Goal: Task Accomplishment & Management: Manage account settings

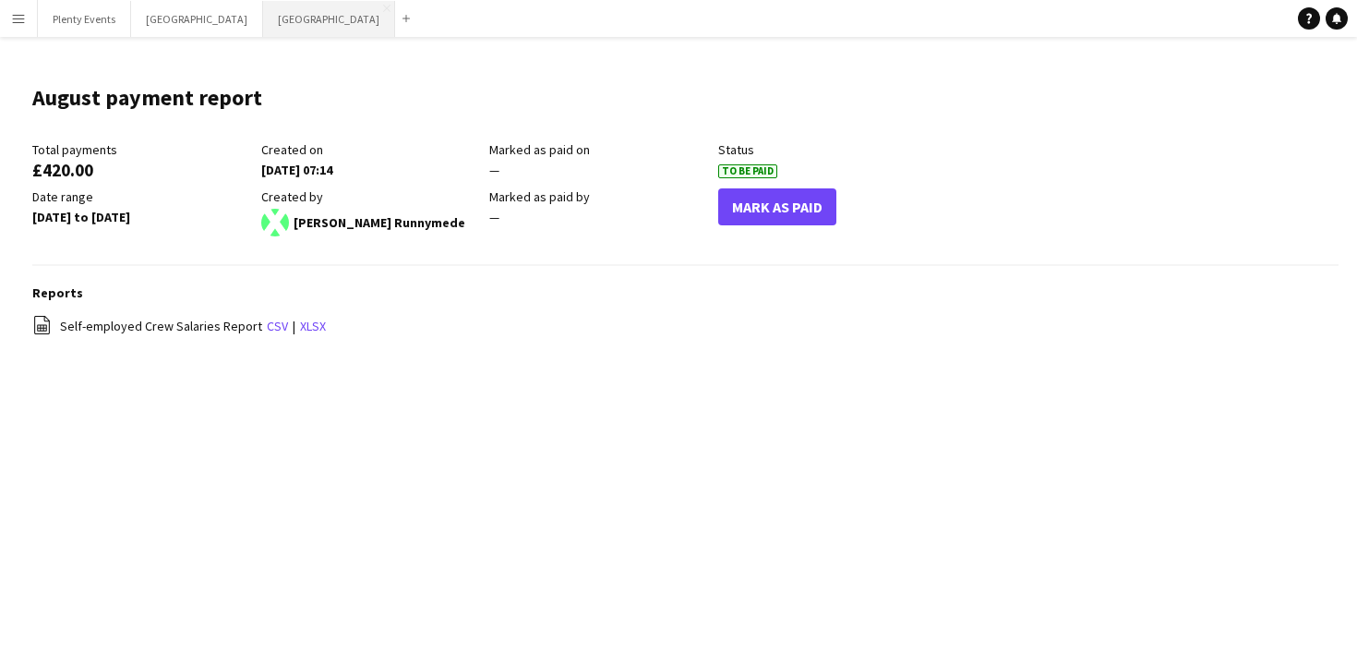
click at [263, 18] on button "Manchester Close" at bounding box center [329, 19] width 132 height 36
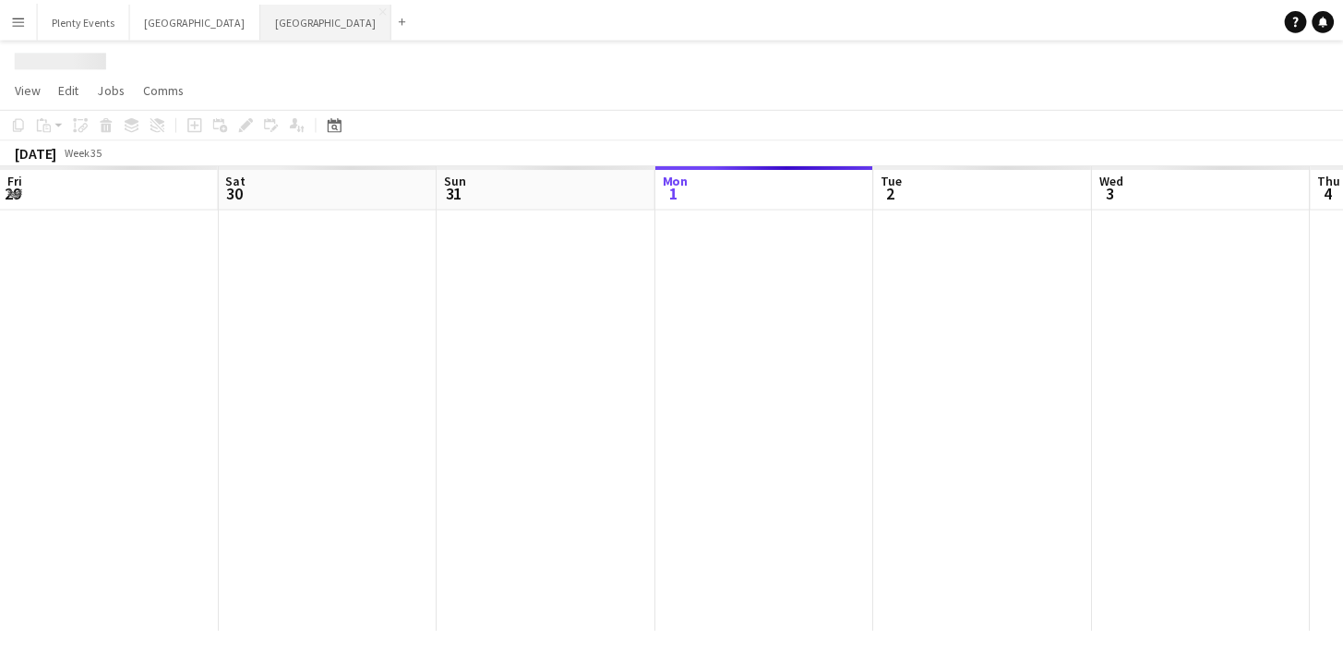
scroll to position [0, 441]
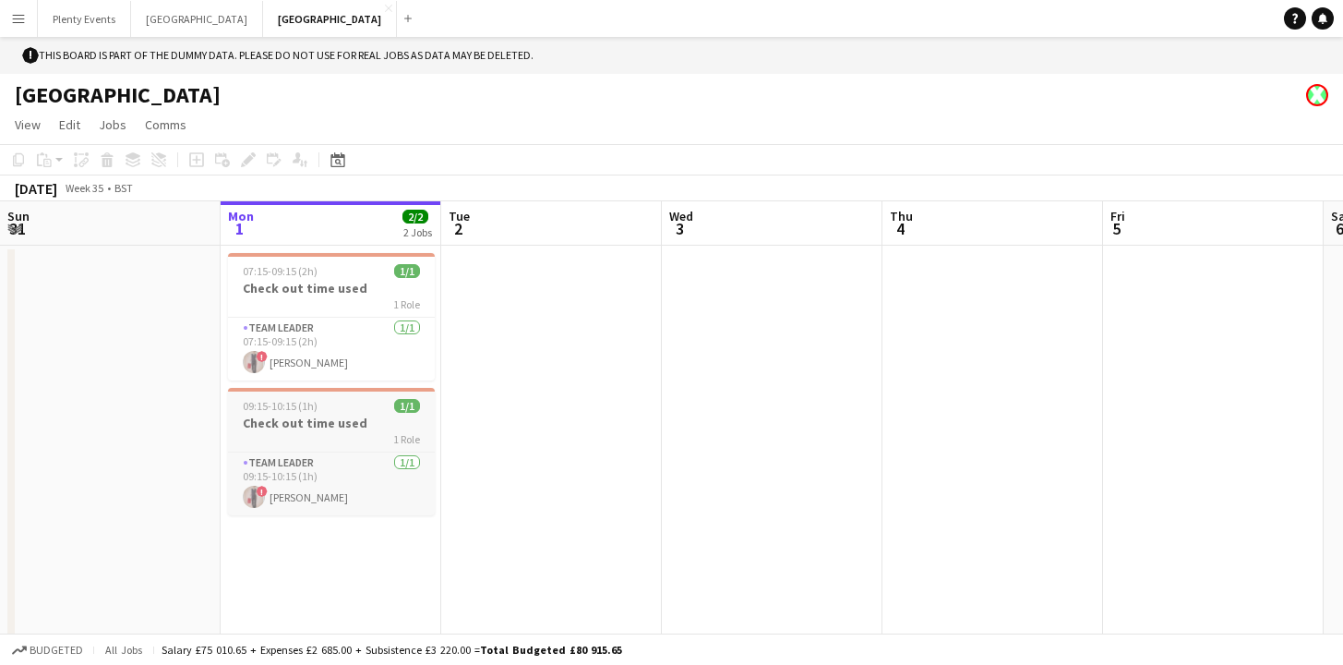
click at [349, 432] on div "1 Role" at bounding box center [331, 438] width 207 height 15
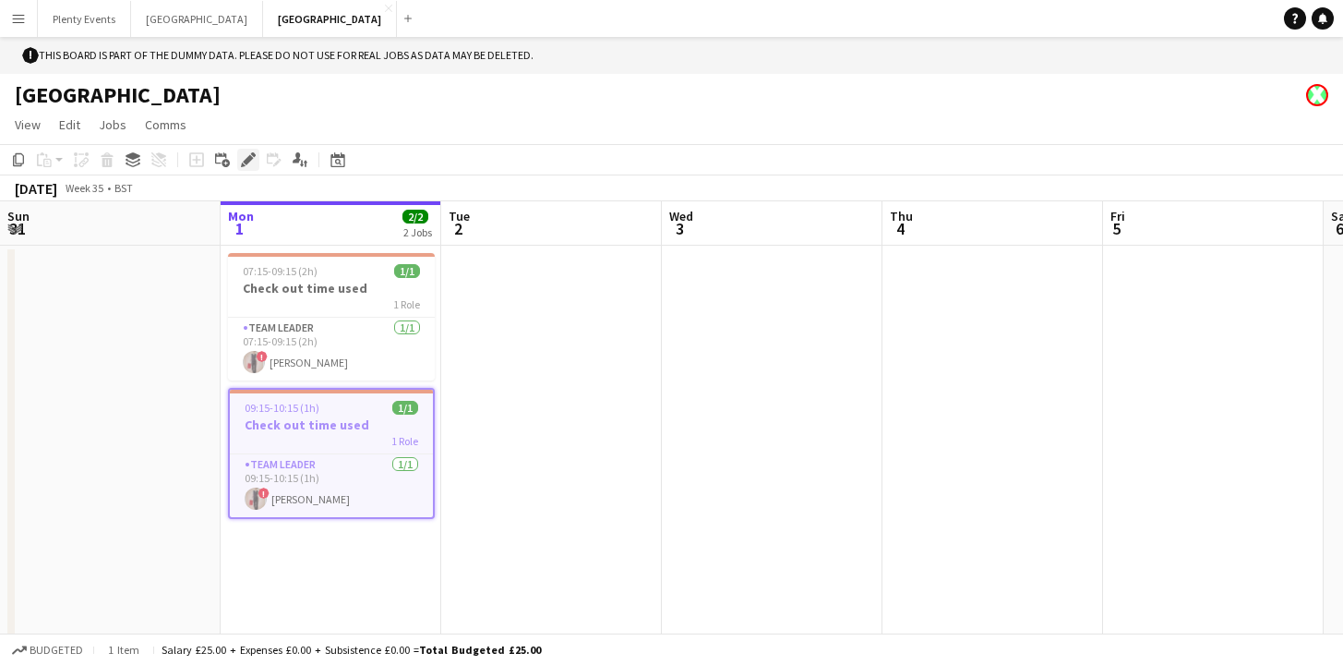
click at [246, 162] on icon at bounding box center [248, 160] width 10 height 10
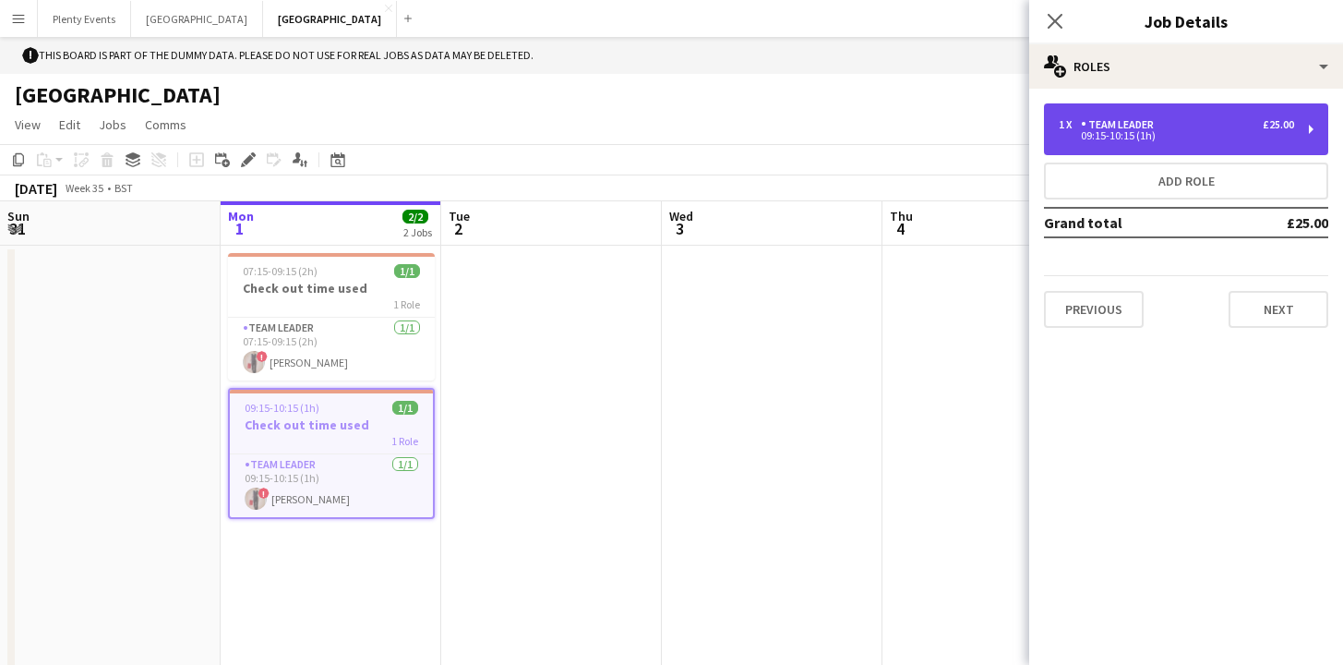
click at [1248, 128] on div "1 x Team Leader £25.00" at bounding box center [1176, 124] width 235 height 13
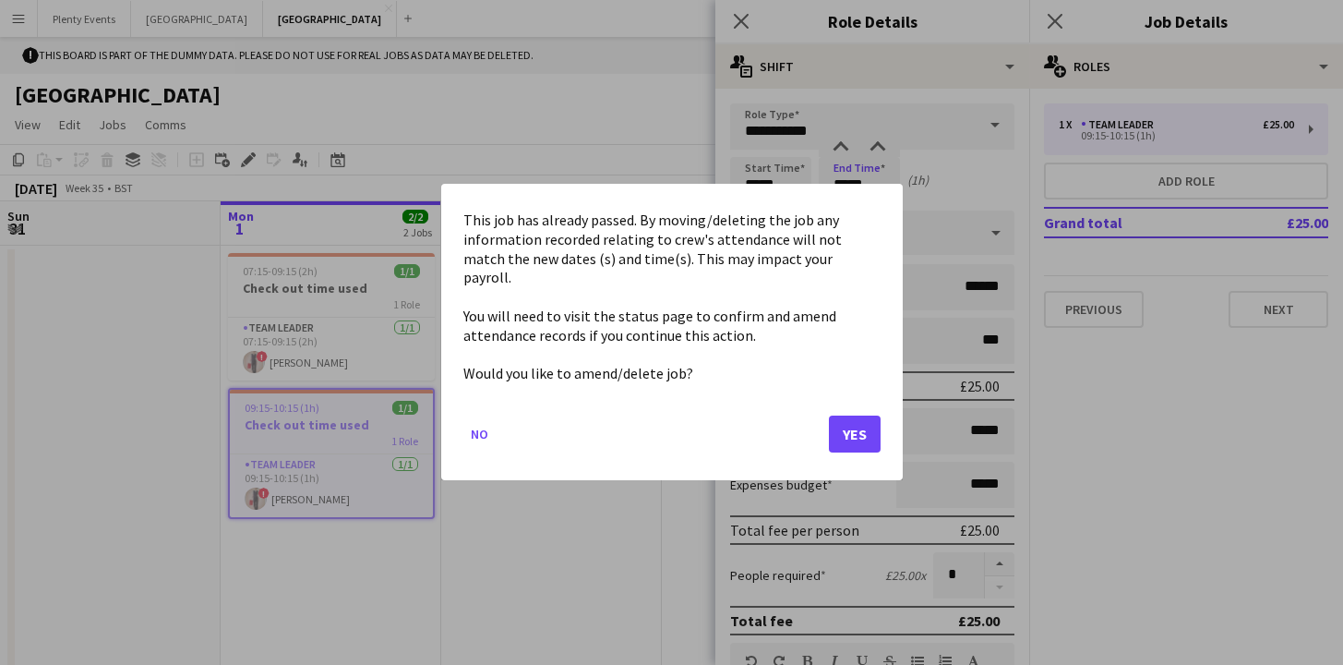
click at [842, 189] on body "Menu Boards Boards Boards All jobs Status Workforce Workforce My Workforce Recr…" at bounding box center [671, 351] width 1343 height 702
click at [857, 419] on button "Yes" at bounding box center [855, 434] width 52 height 37
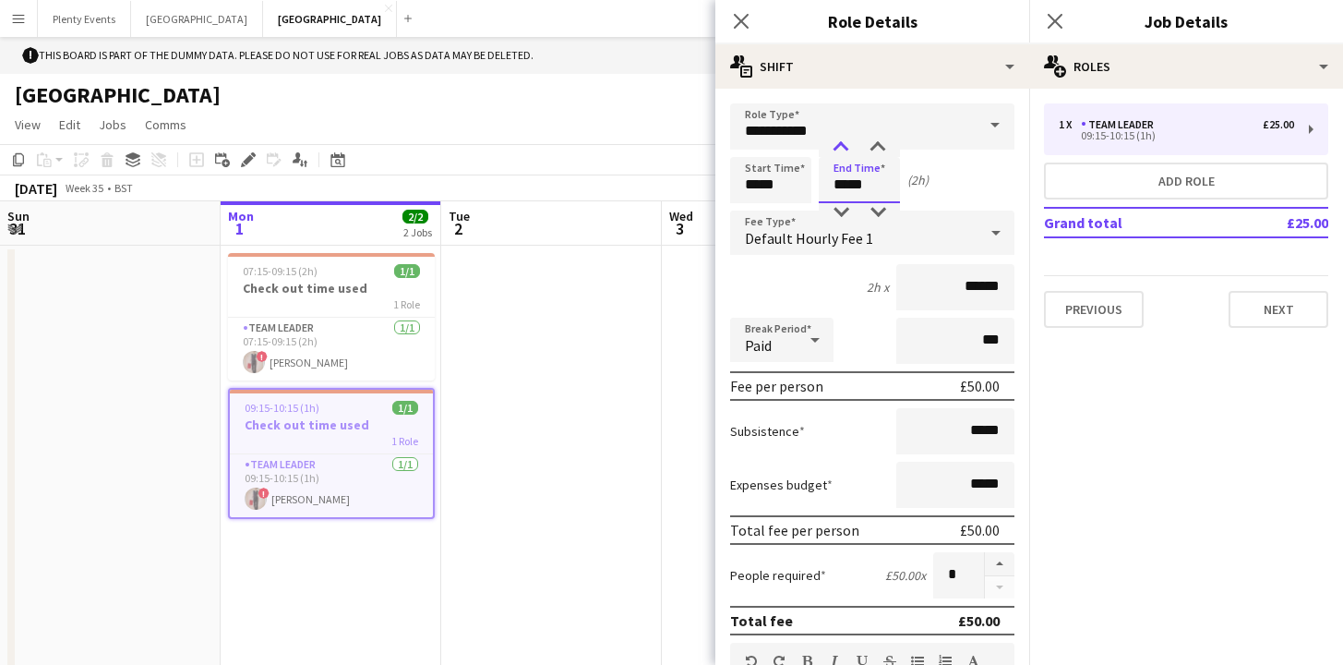
click at [847, 147] on div at bounding box center [841, 147] width 37 height 18
click at [846, 146] on div at bounding box center [841, 147] width 37 height 18
click at [846, 213] on div at bounding box center [841, 212] width 37 height 18
click at [879, 144] on div at bounding box center [877, 147] width 37 height 18
type input "*****"
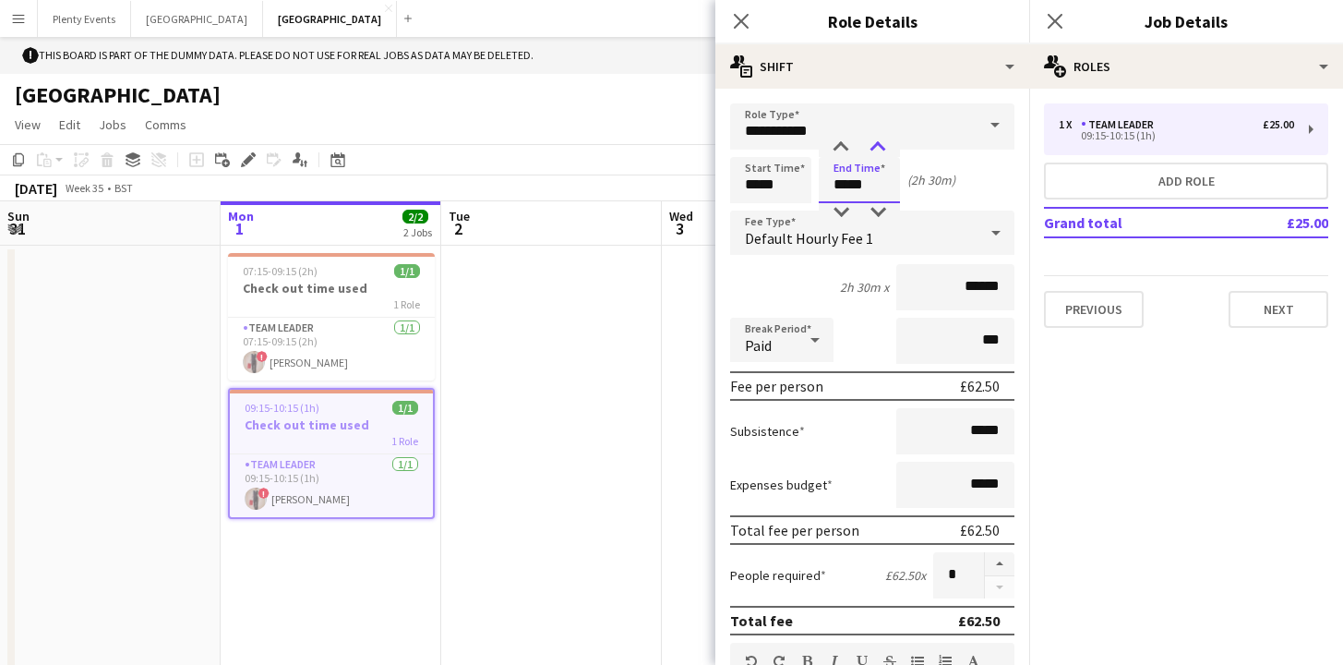
click at [879, 144] on div at bounding box center [877, 147] width 37 height 18
click at [736, 21] on icon "Close pop-in" at bounding box center [741, 21] width 18 height 18
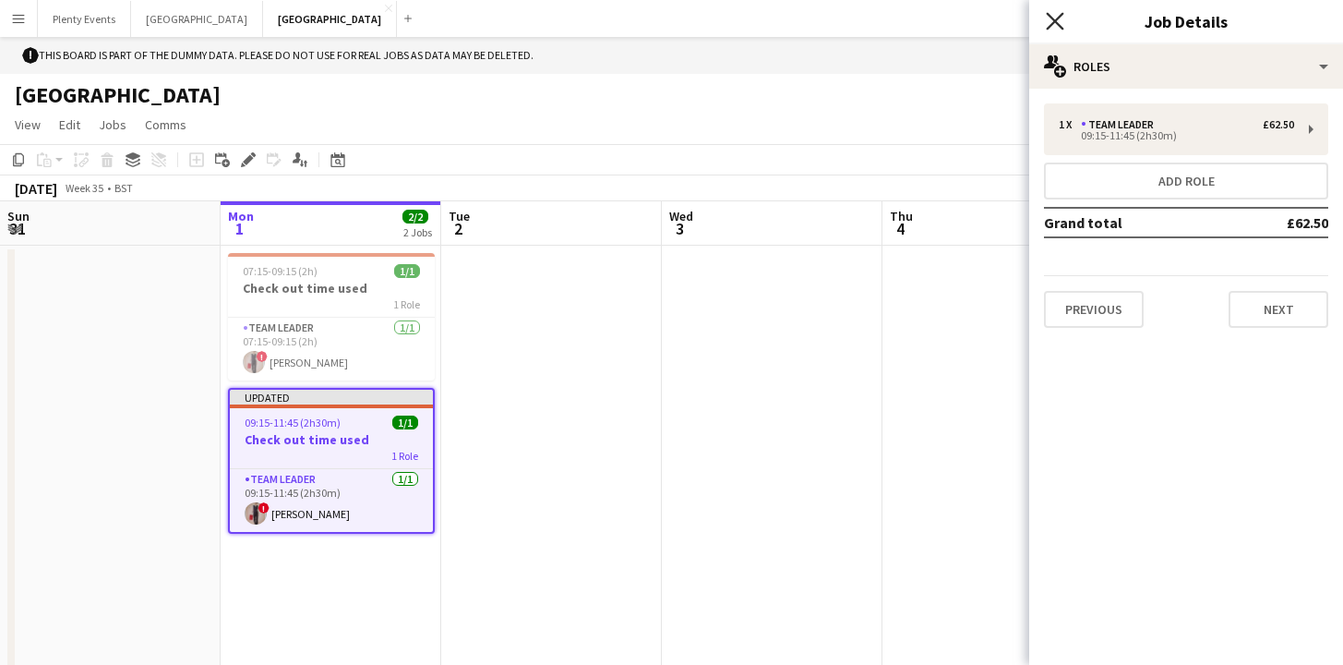
click at [1059, 25] on icon at bounding box center [1055, 21] width 18 height 18
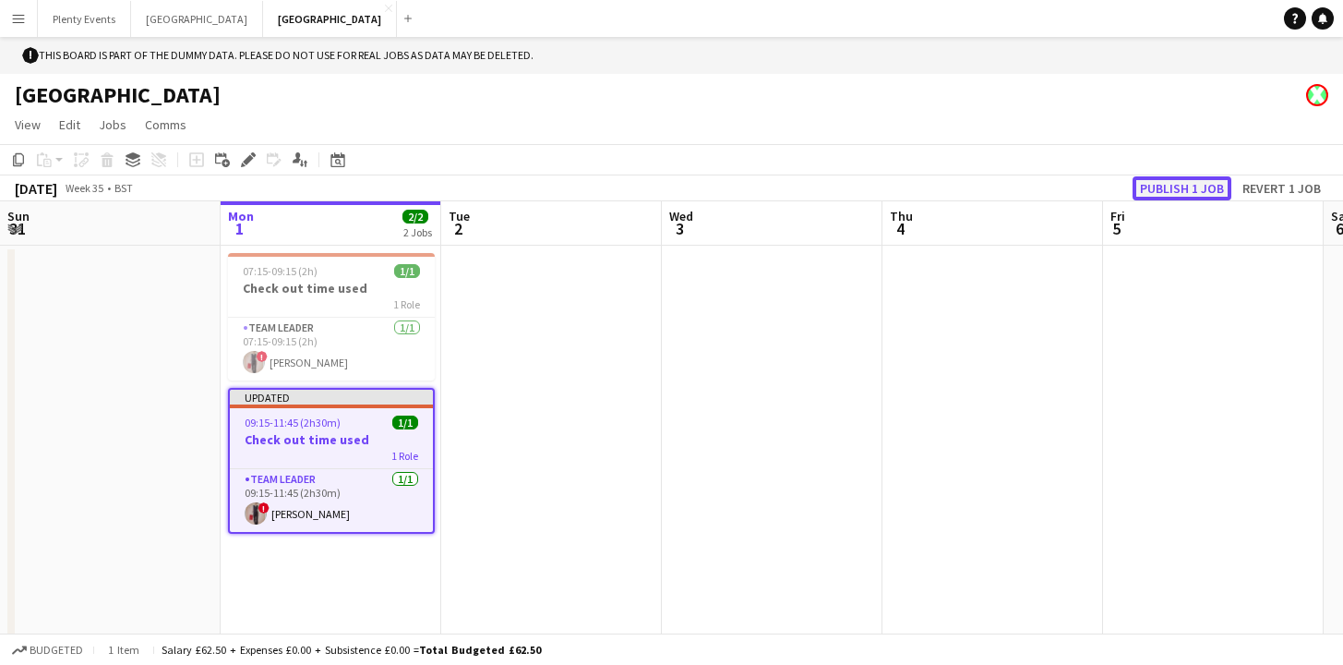
click at [1185, 192] on button "Publish 1 job" at bounding box center [1182, 188] width 99 height 24
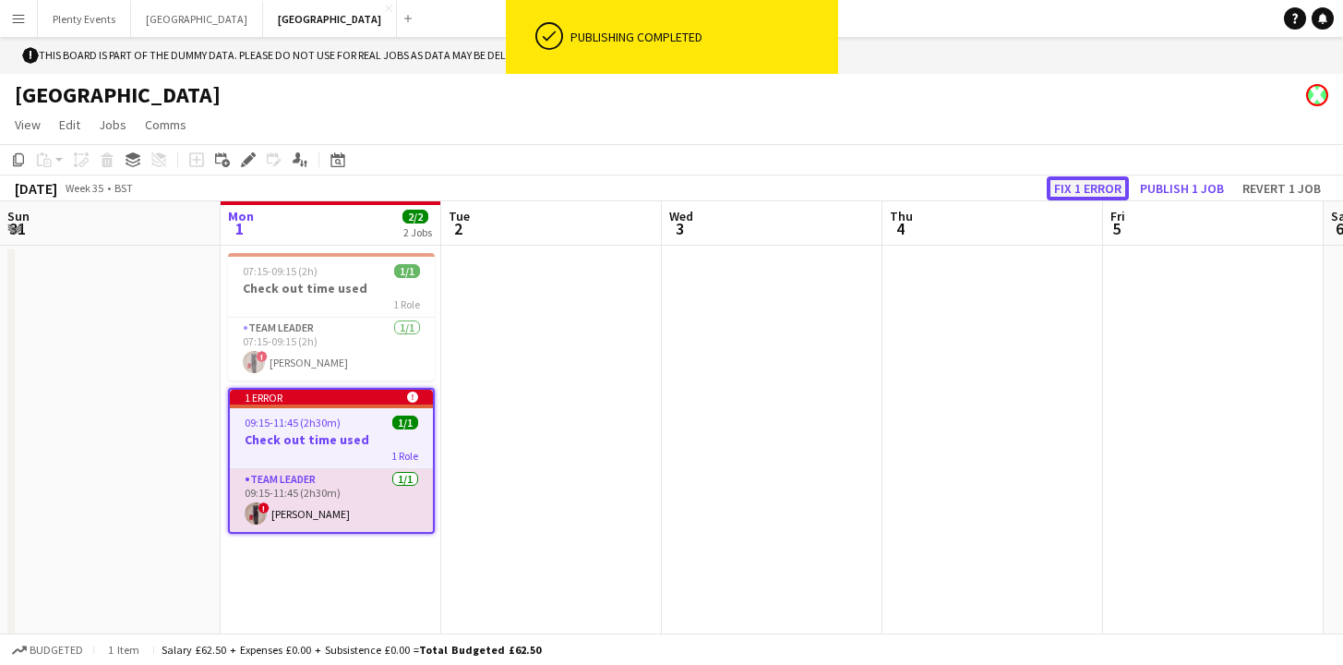
click at [1091, 186] on button "Fix 1 error" at bounding box center [1088, 188] width 82 height 24
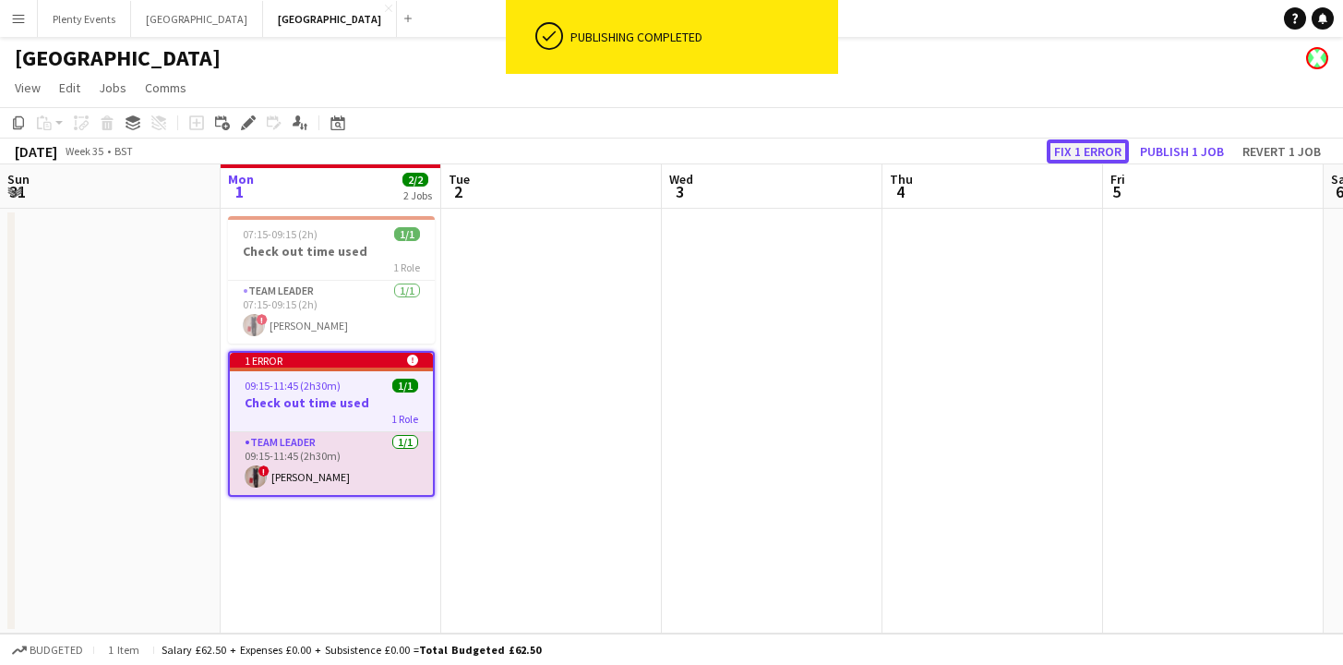
scroll to position [0, 635]
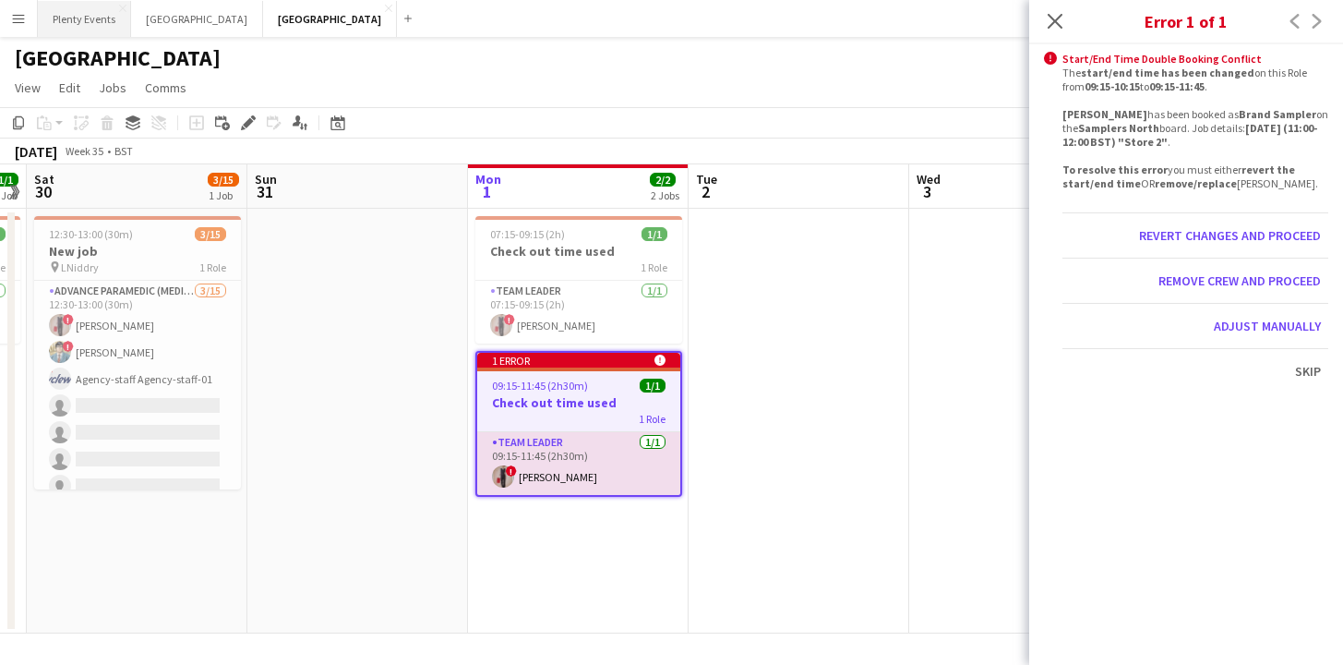
click at [110, 19] on button "Plenty Events Close" at bounding box center [84, 19] width 93 height 36
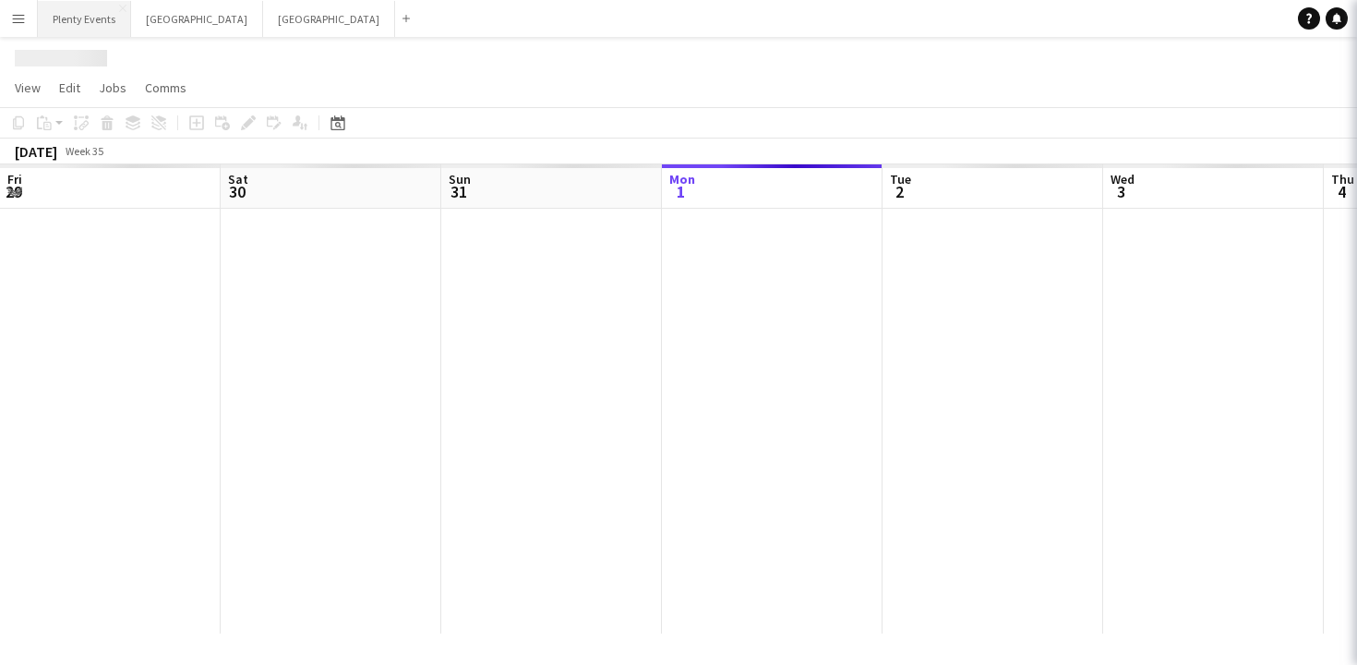
scroll to position [0, 441]
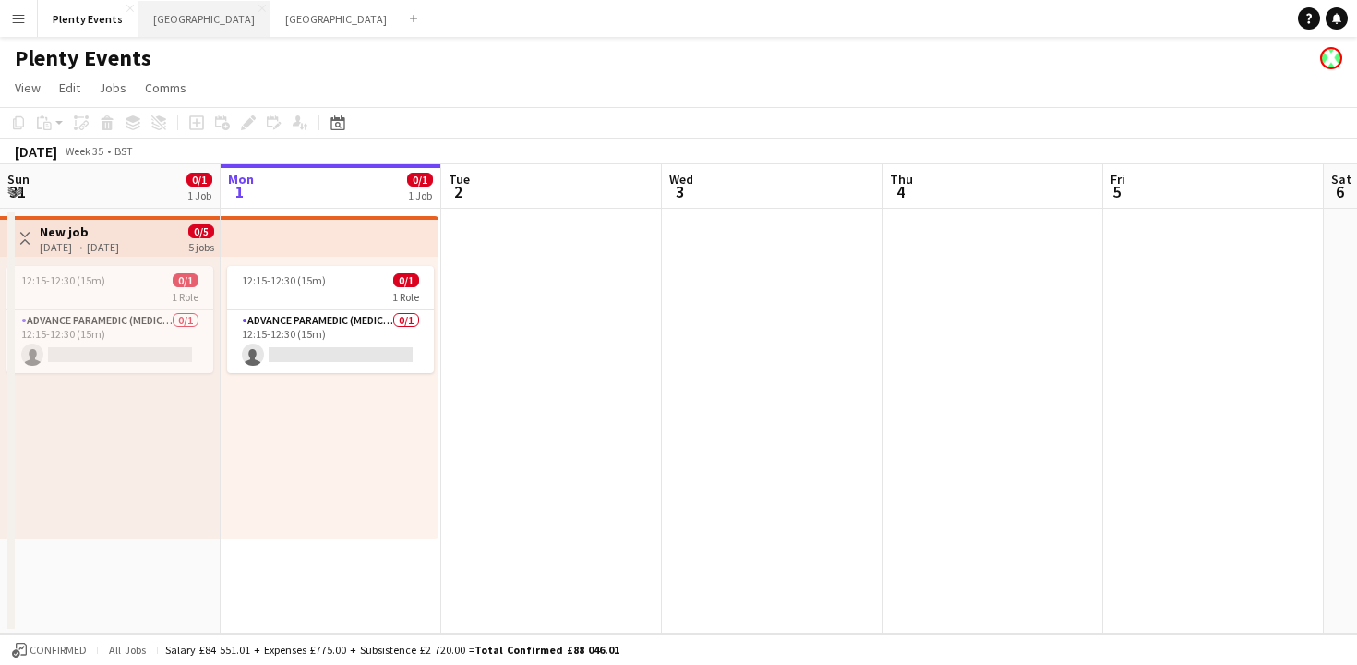
click at [163, 28] on button "London Close" at bounding box center [204, 19] width 132 height 36
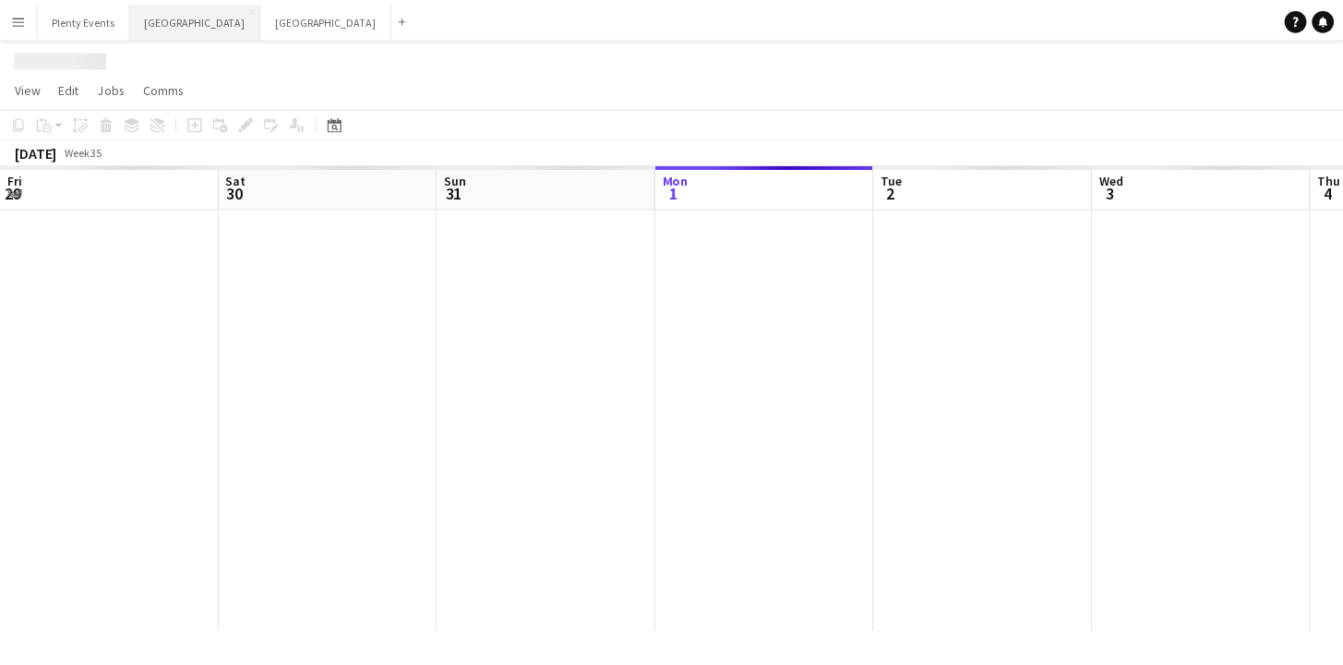
scroll to position [0, 441]
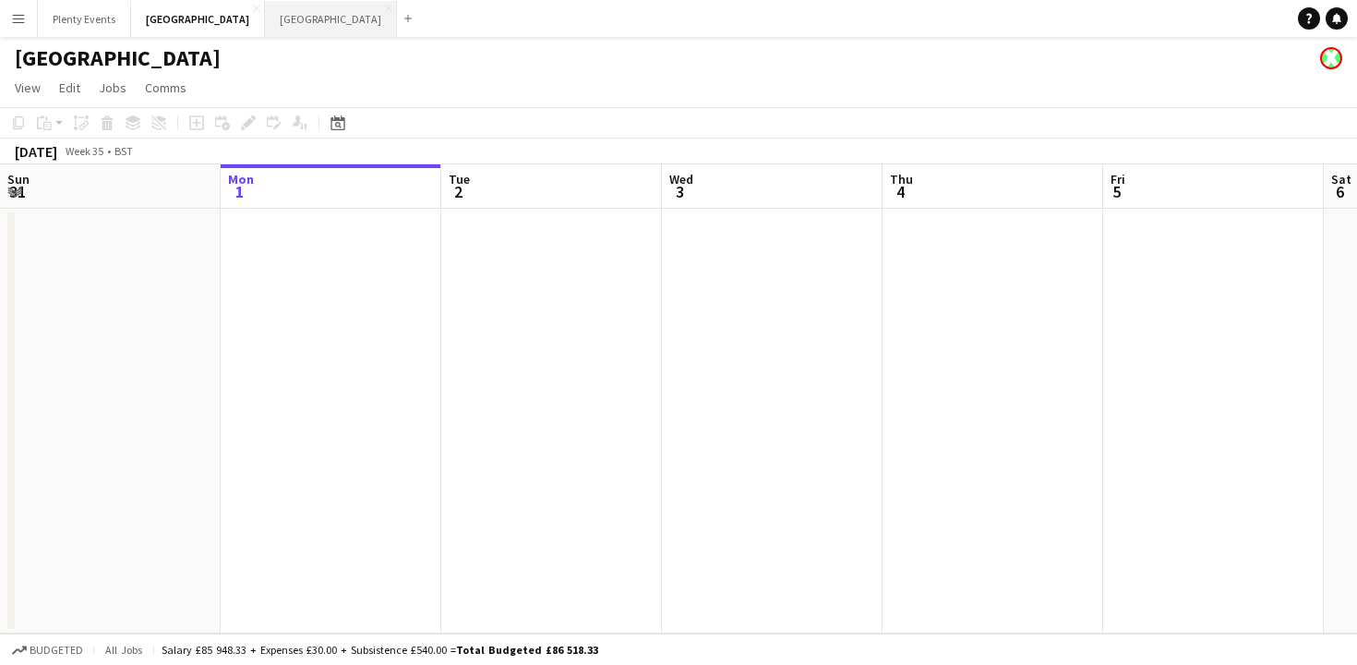
click at [265, 22] on button "Manchester Close" at bounding box center [331, 19] width 132 height 36
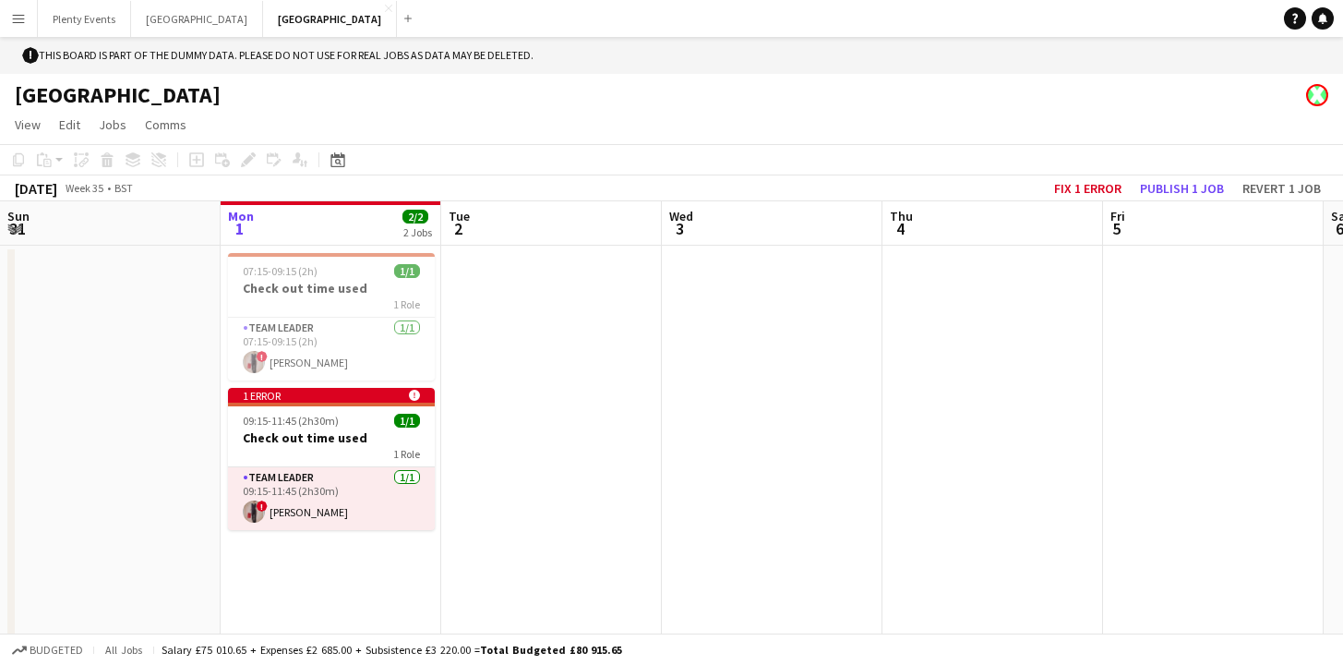
click at [11, 18] on app-icon "Menu" at bounding box center [18, 18] width 15 height 15
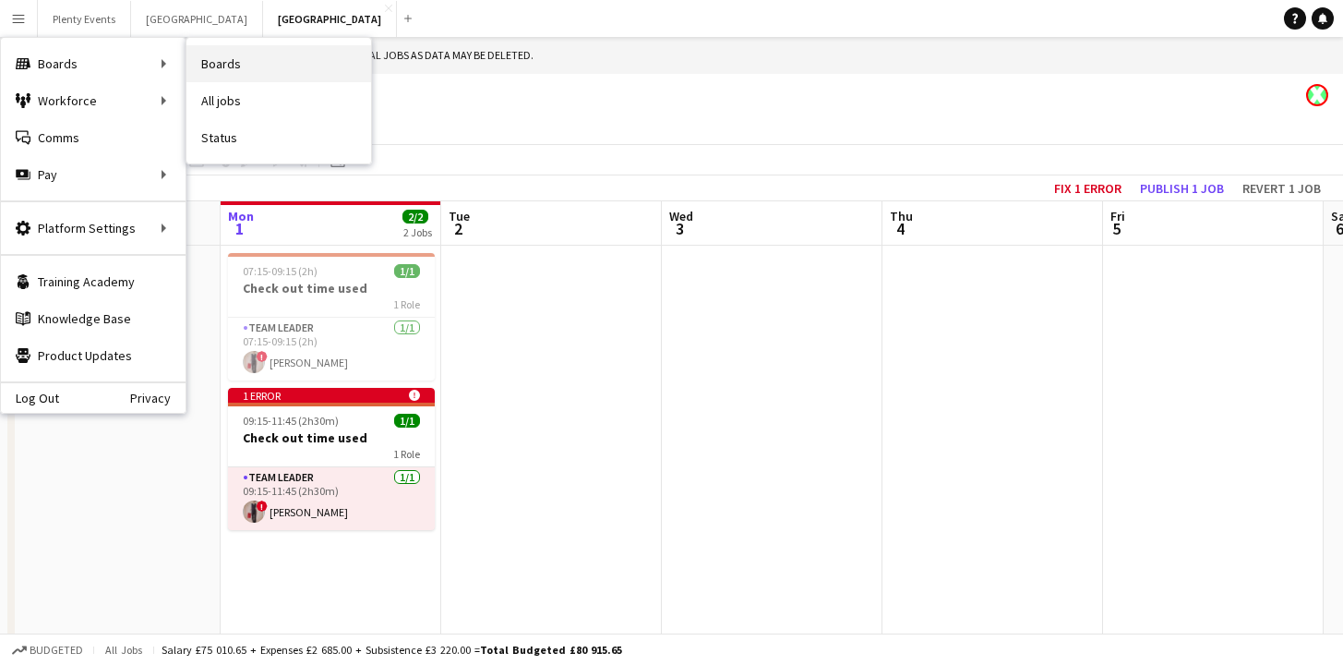
click at [211, 66] on link "Boards" at bounding box center [278, 63] width 185 height 37
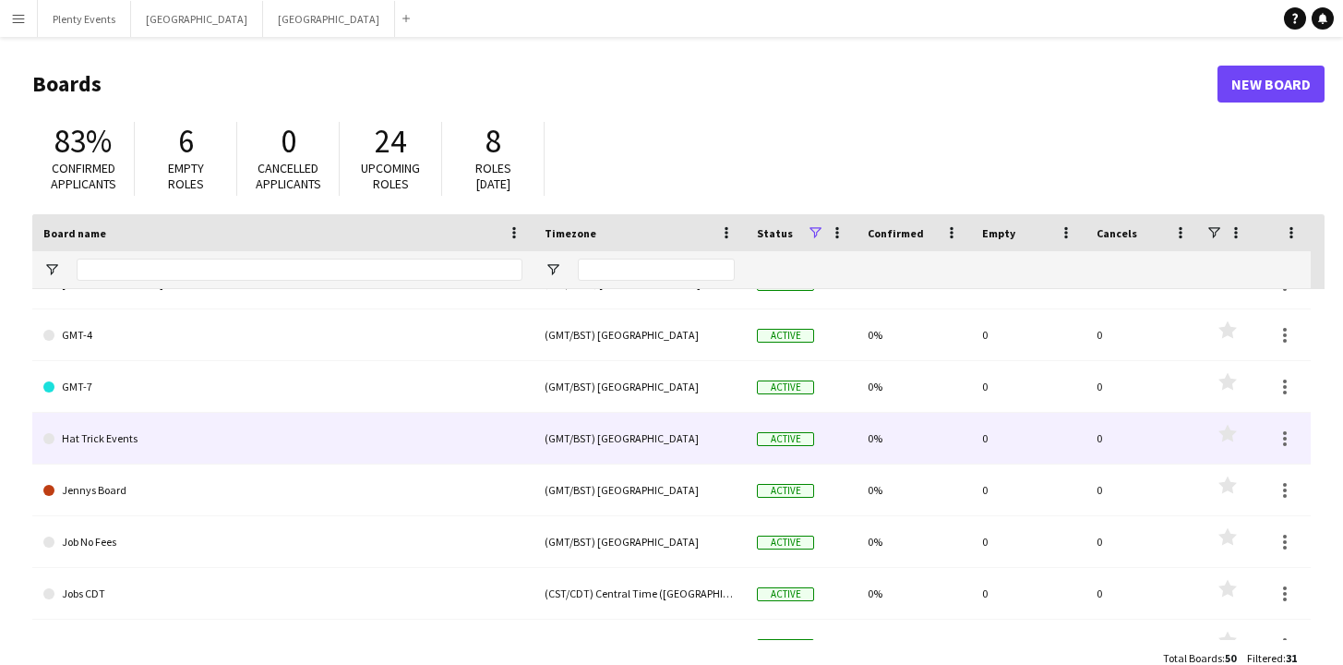
click at [258, 445] on link "Hat Trick Events" at bounding box center [282, 439] width 479 height 52
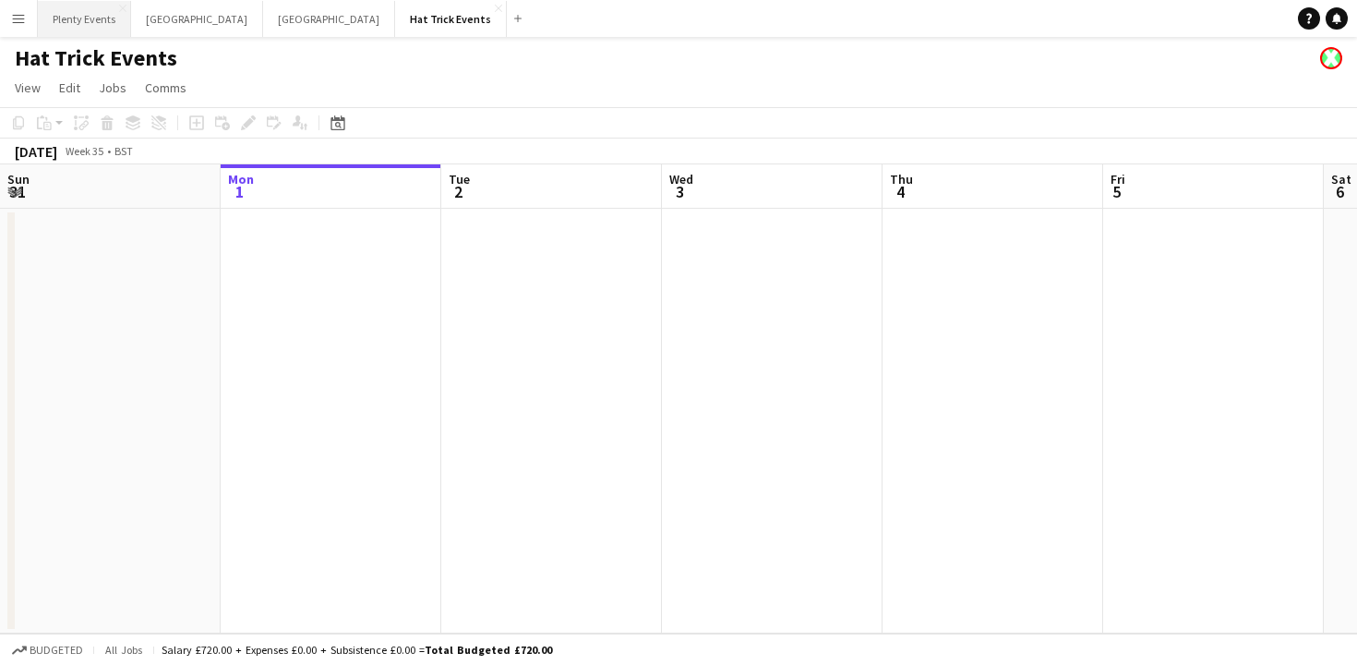
click at [89, 21] on button "Plenty Events Close" at bounding box center [84, 19] width 93 height 36
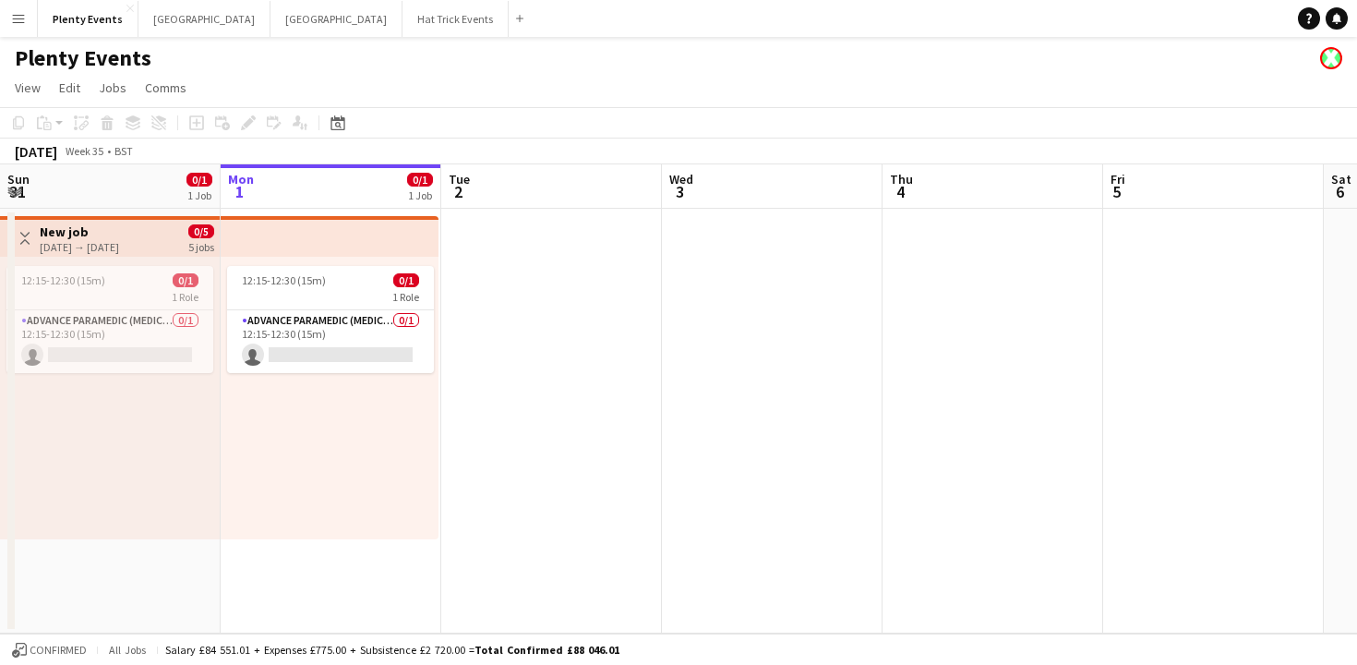
click at [23, 23] on app-icon "Menu" at bounding box center [18, 18] width 15 height 15
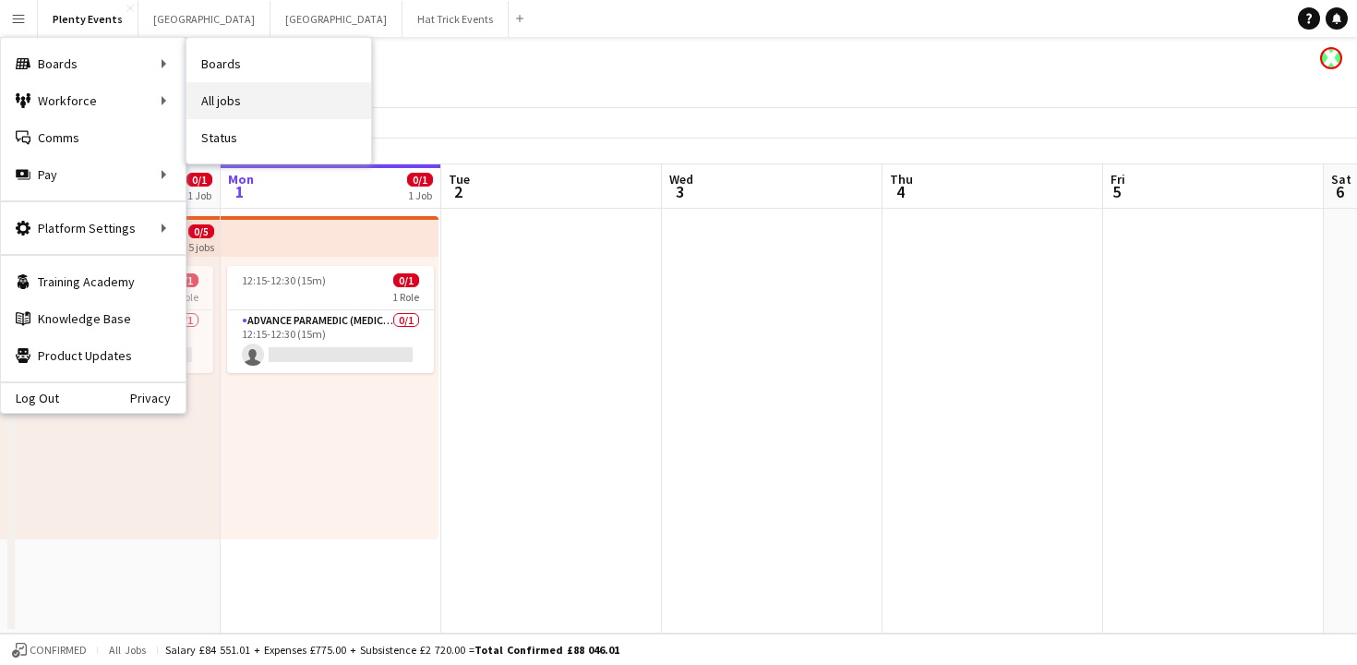
click at [223, 106] on link "All jobs" at bounding box center [278, 100] width 185 height 37
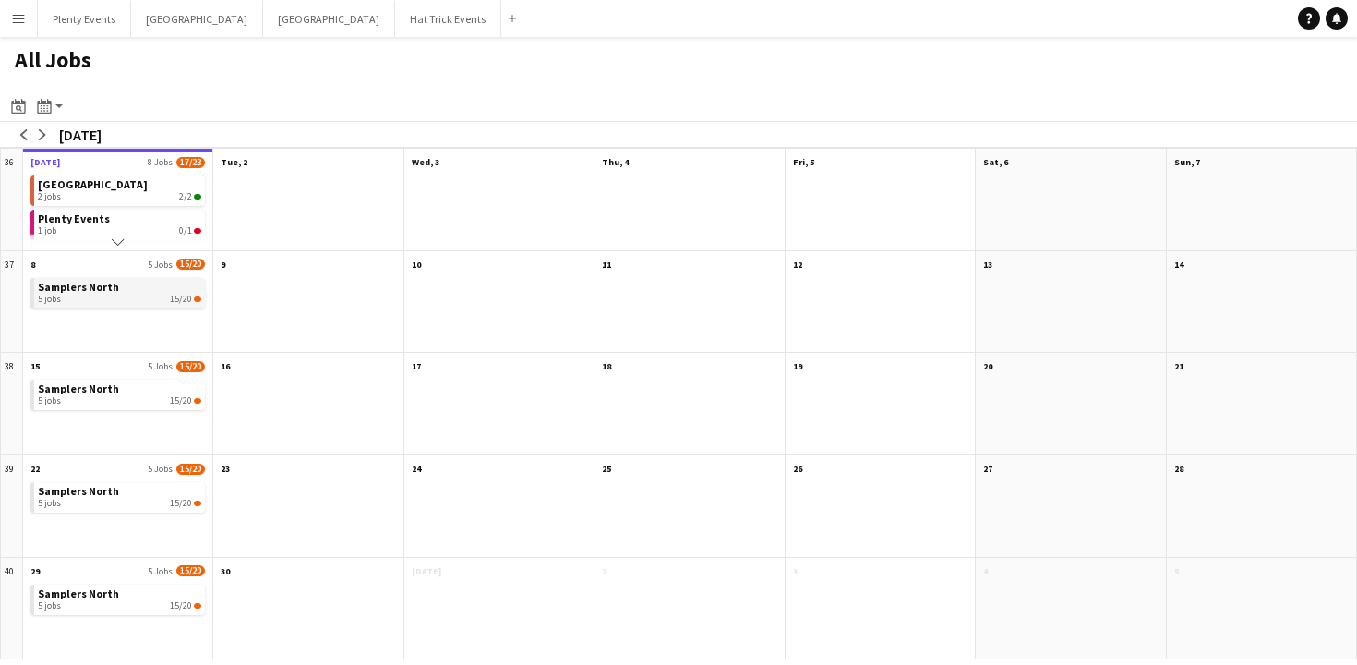
click at [103, 288] on span "Samplers North" at bounding box center [78, 287] width 81 height 14
click at [263, 20] on button "Manchester Close" at bounding box center [329, 19] width 132 height 36
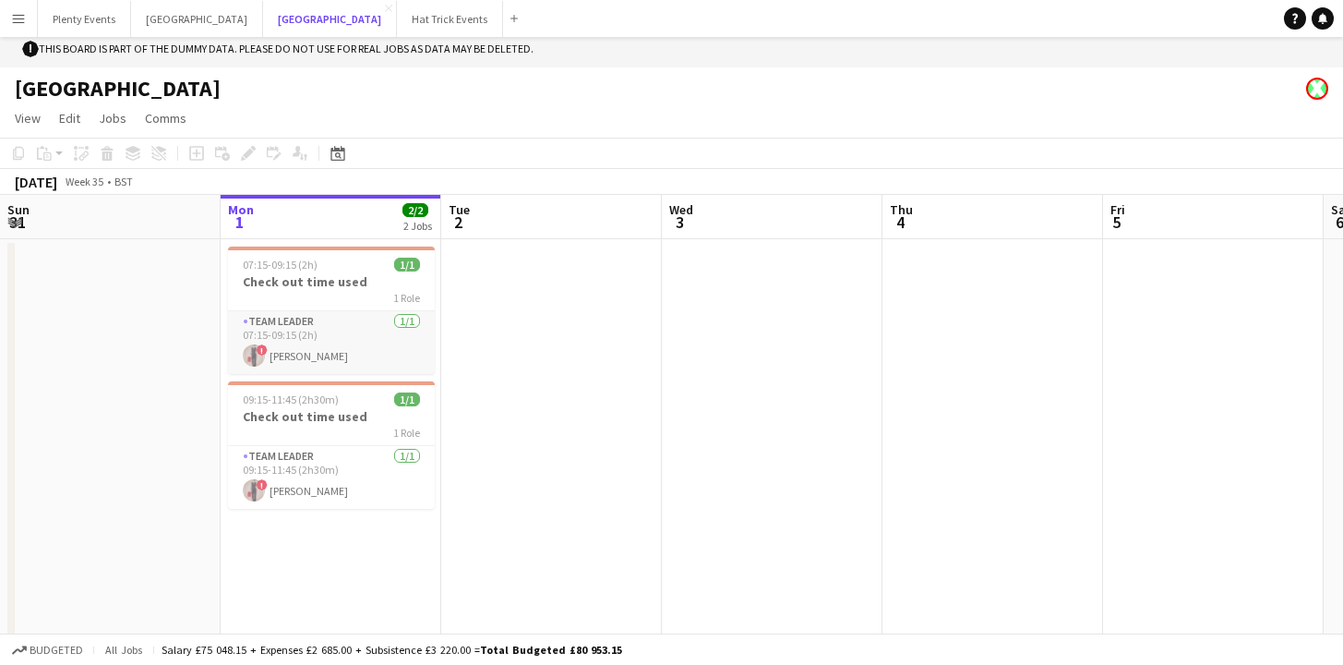
scroll to position [37, 0]
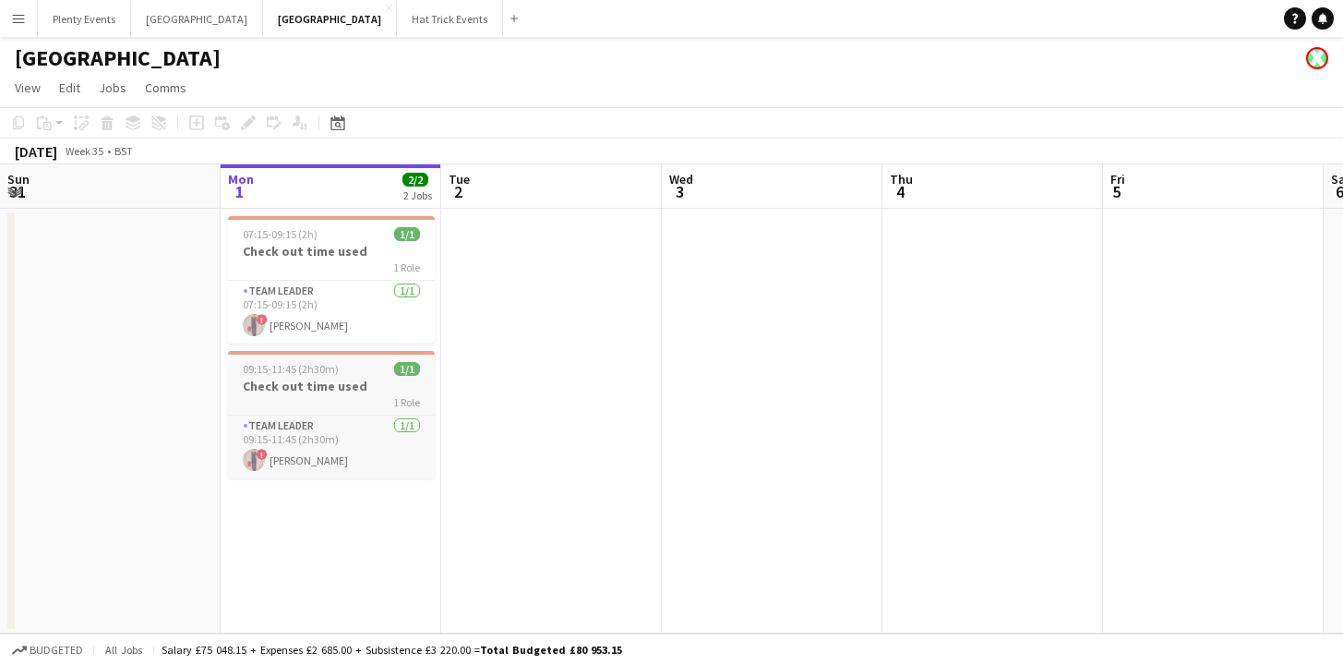
click at [346, 378] on h3 "Check out time used" at bounding box center [331, 386] width 207 height 17
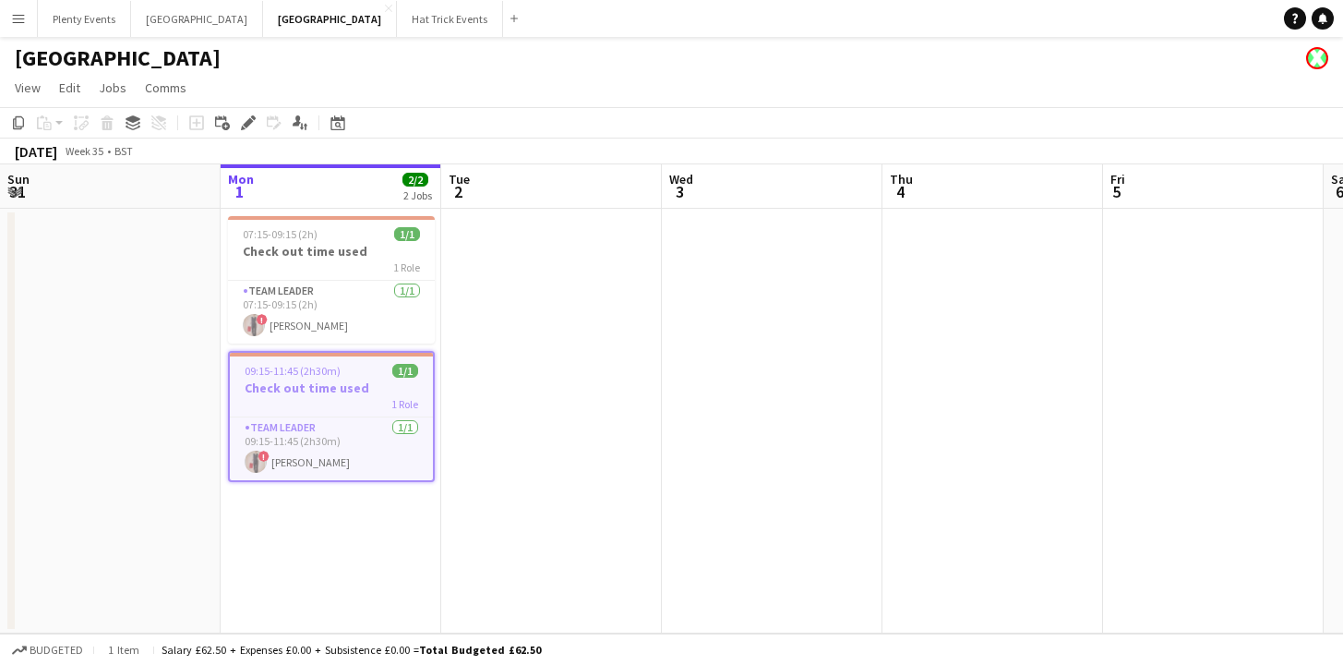
click at [606, 246] on app-date-cell at bounding box center [551, 421] width 221 height 425
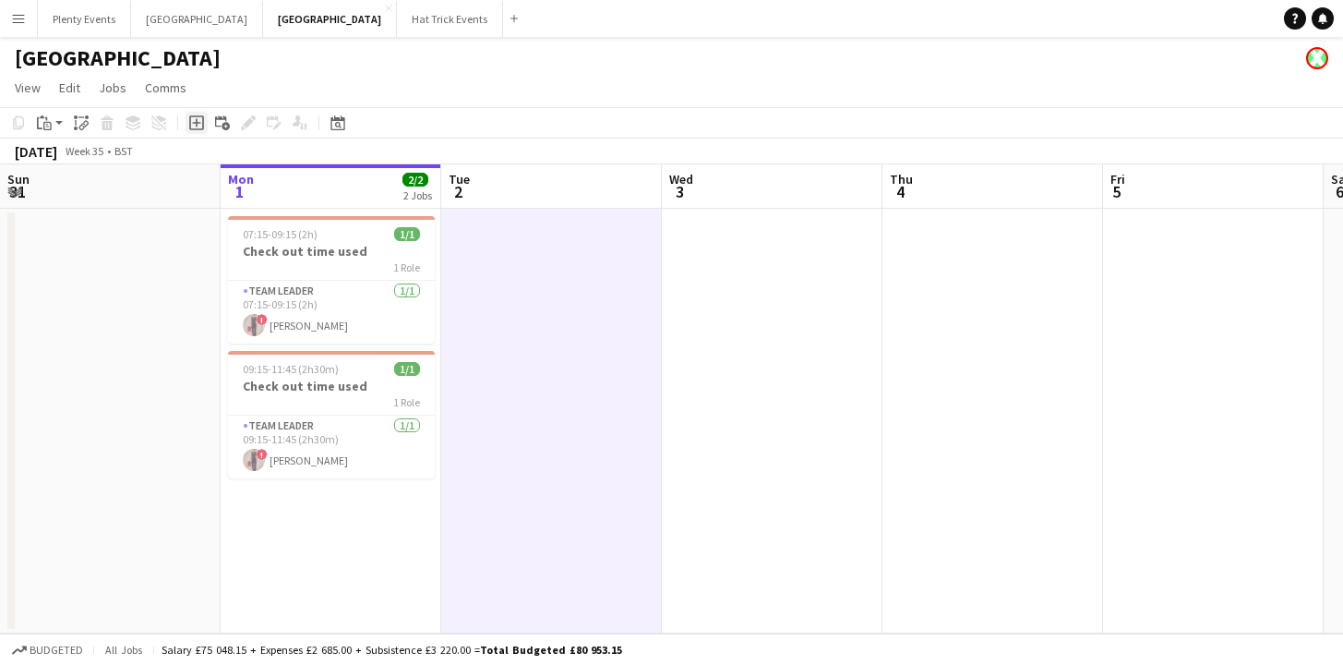
click at [199, 122] on icon "Add job" at bounding box center [196, 122] width 15 height 15
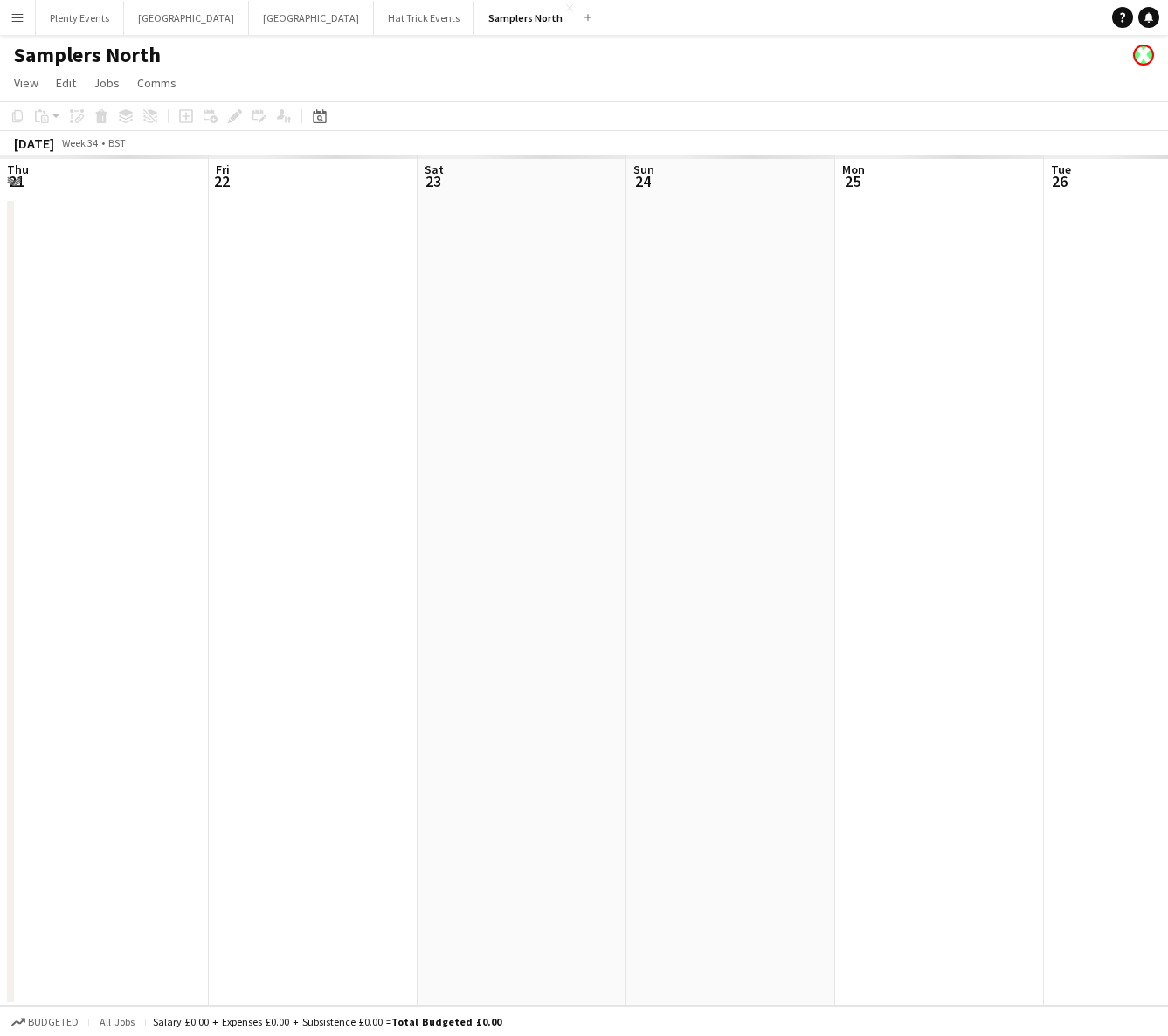
scroll to position [0, 733]
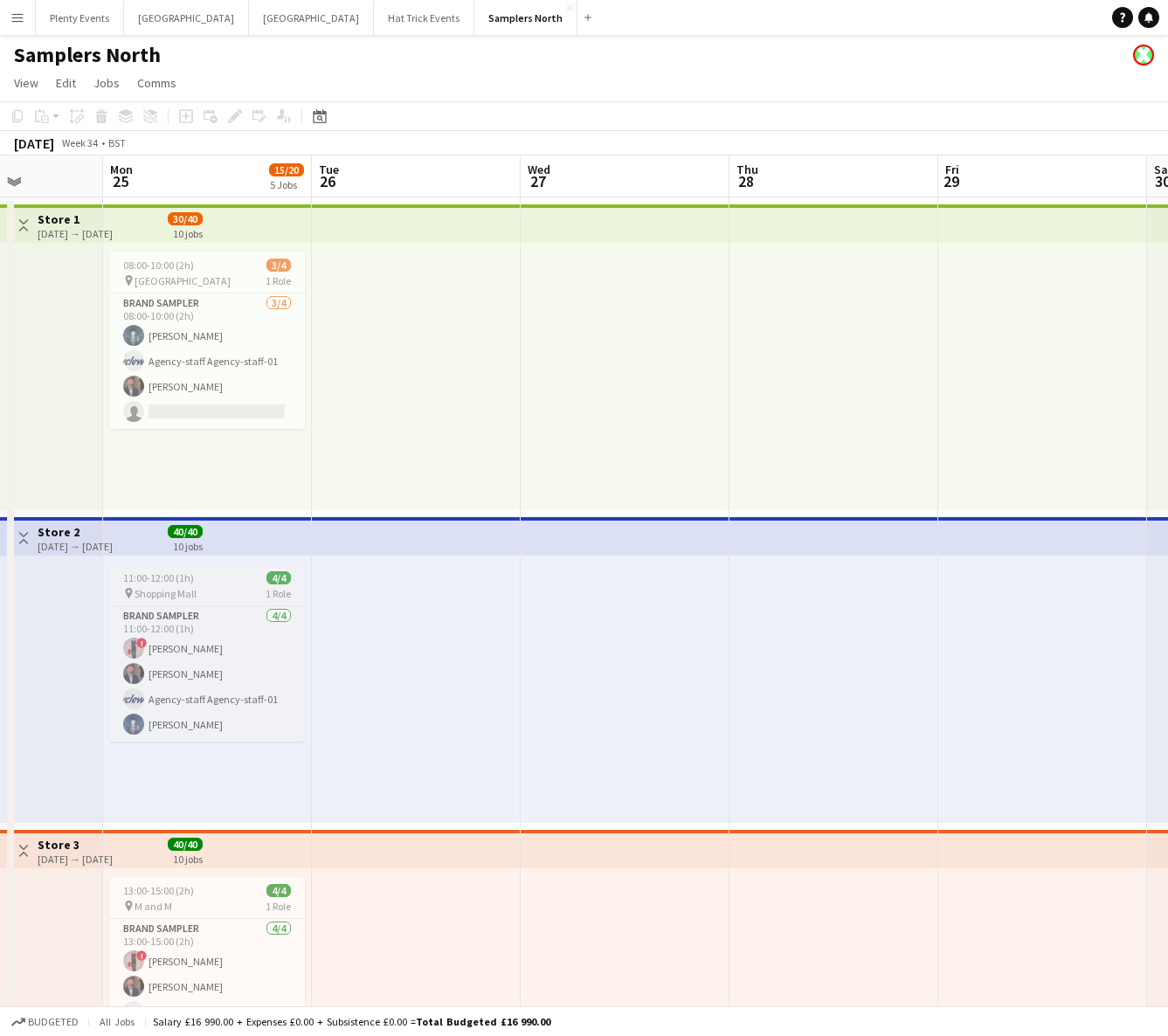
click at [192, 599] on span "Shopping Mall" at bounding box center [166, 593] width 62 height 13
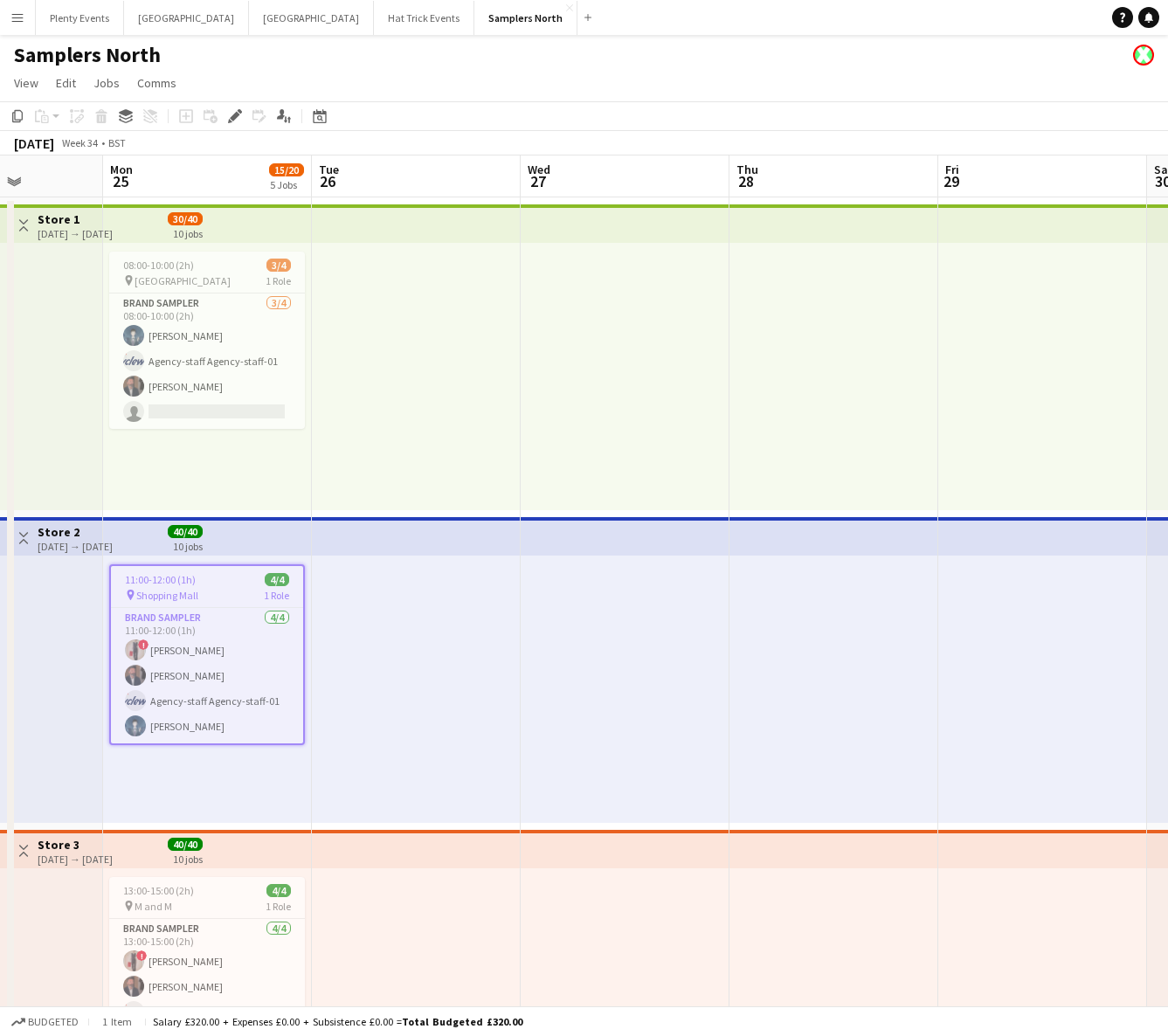
click at [192, 599] on span "Shopping Mall" at bounding box center [168, 595] width 62 height 13
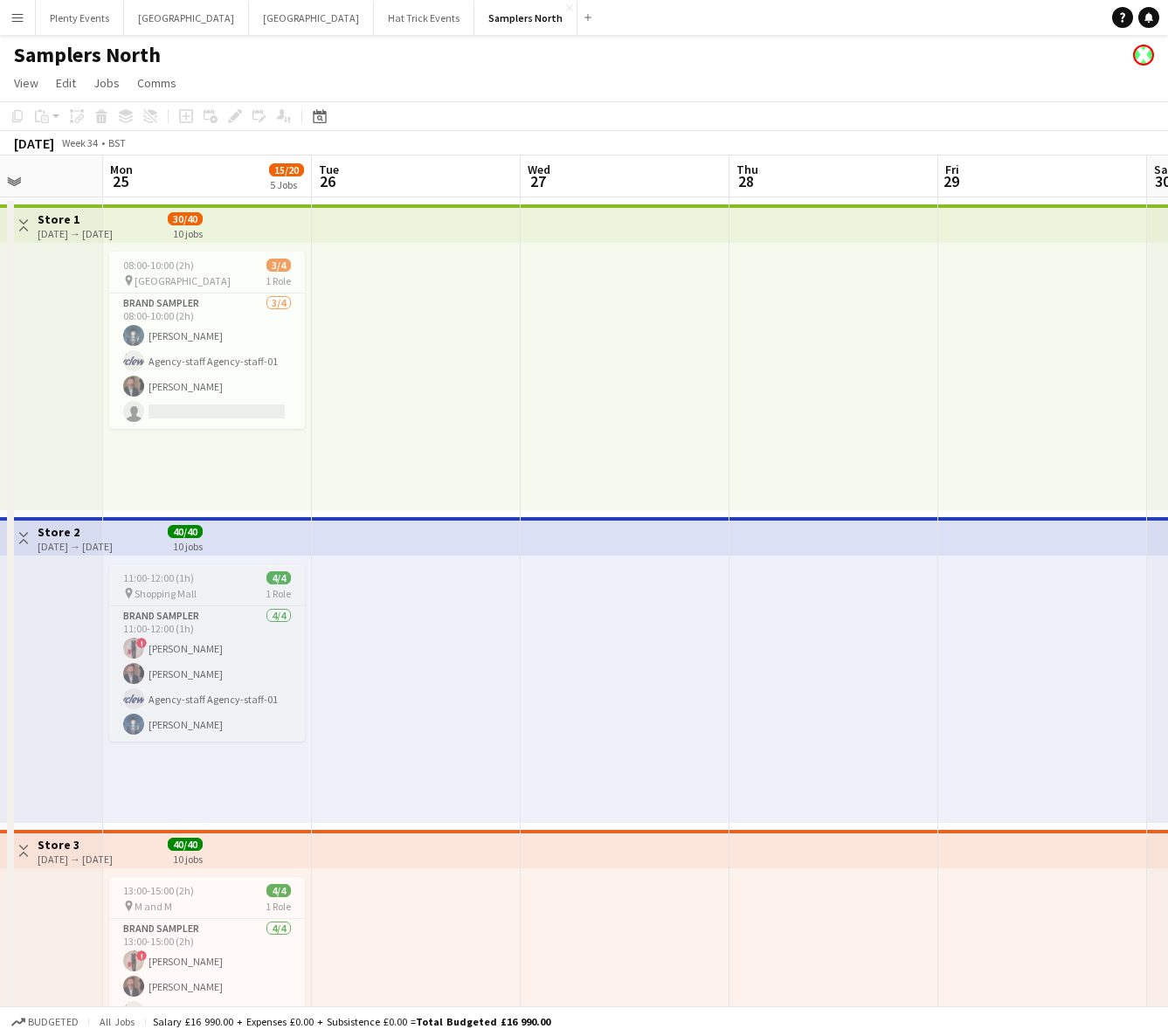
click at [192, 595] on span "Shopping Mall" at bounding box center [166, 593] width 62 height 13
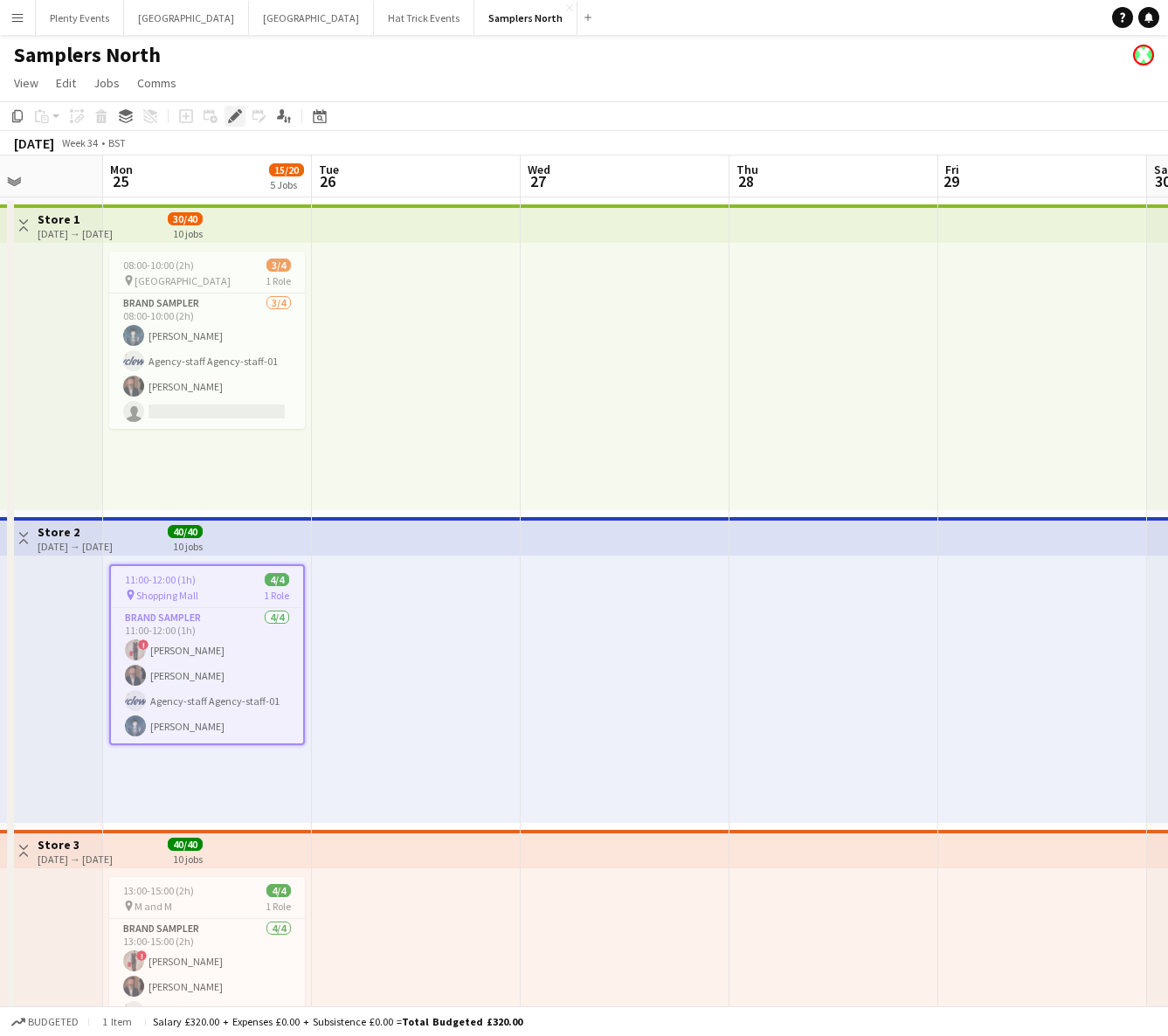
click at [233, 117] on icon at bounding box center [235, 116] width 9 height 9
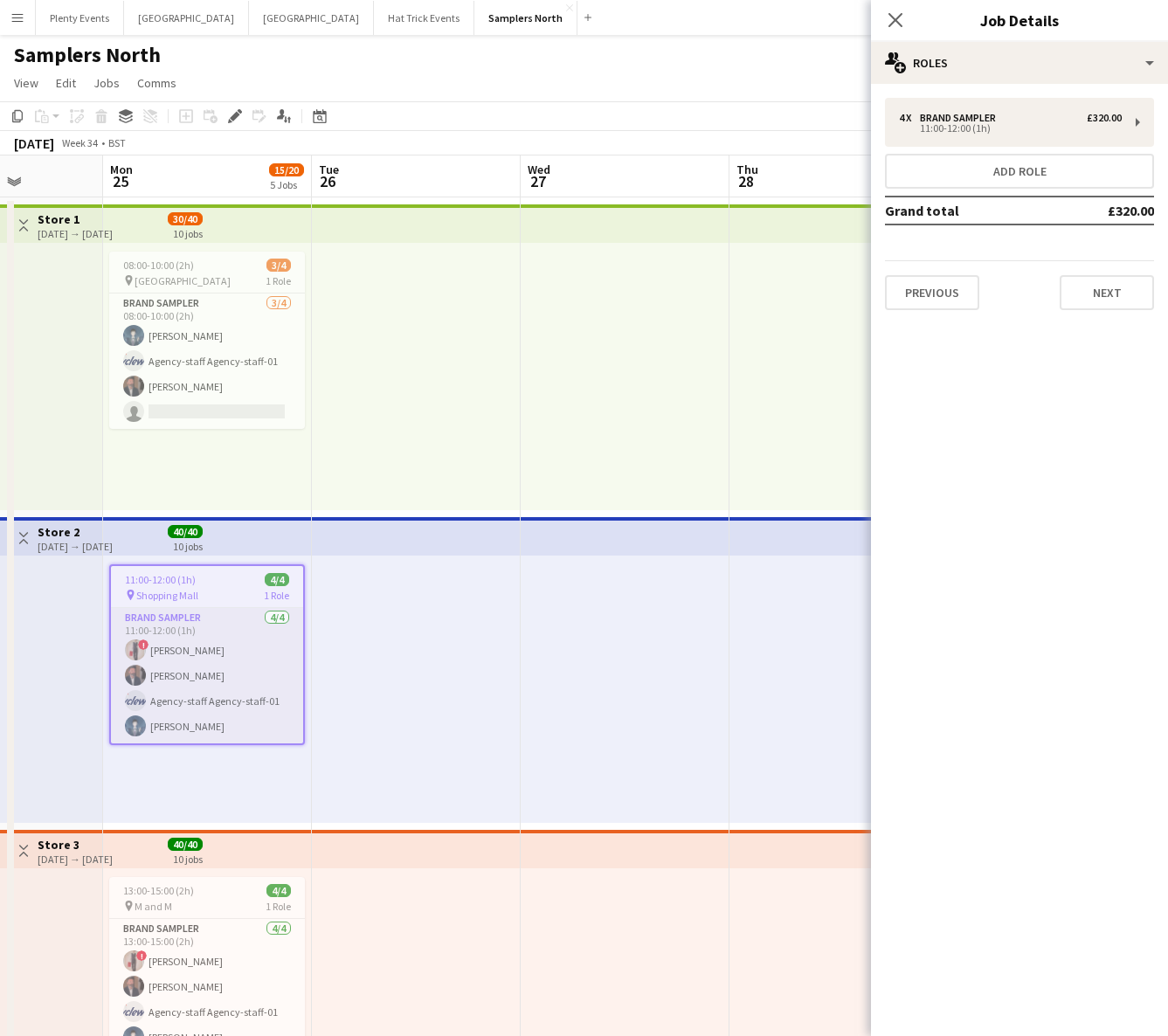
click at [221, 687] on app-card-role "Brand Sampler [DATE] 11:00-12:00 (1h) ! [PERSON_NAME] [PERSON_NAME] Agency-staf…" at bounding box center [206, 675] width 192 height 135
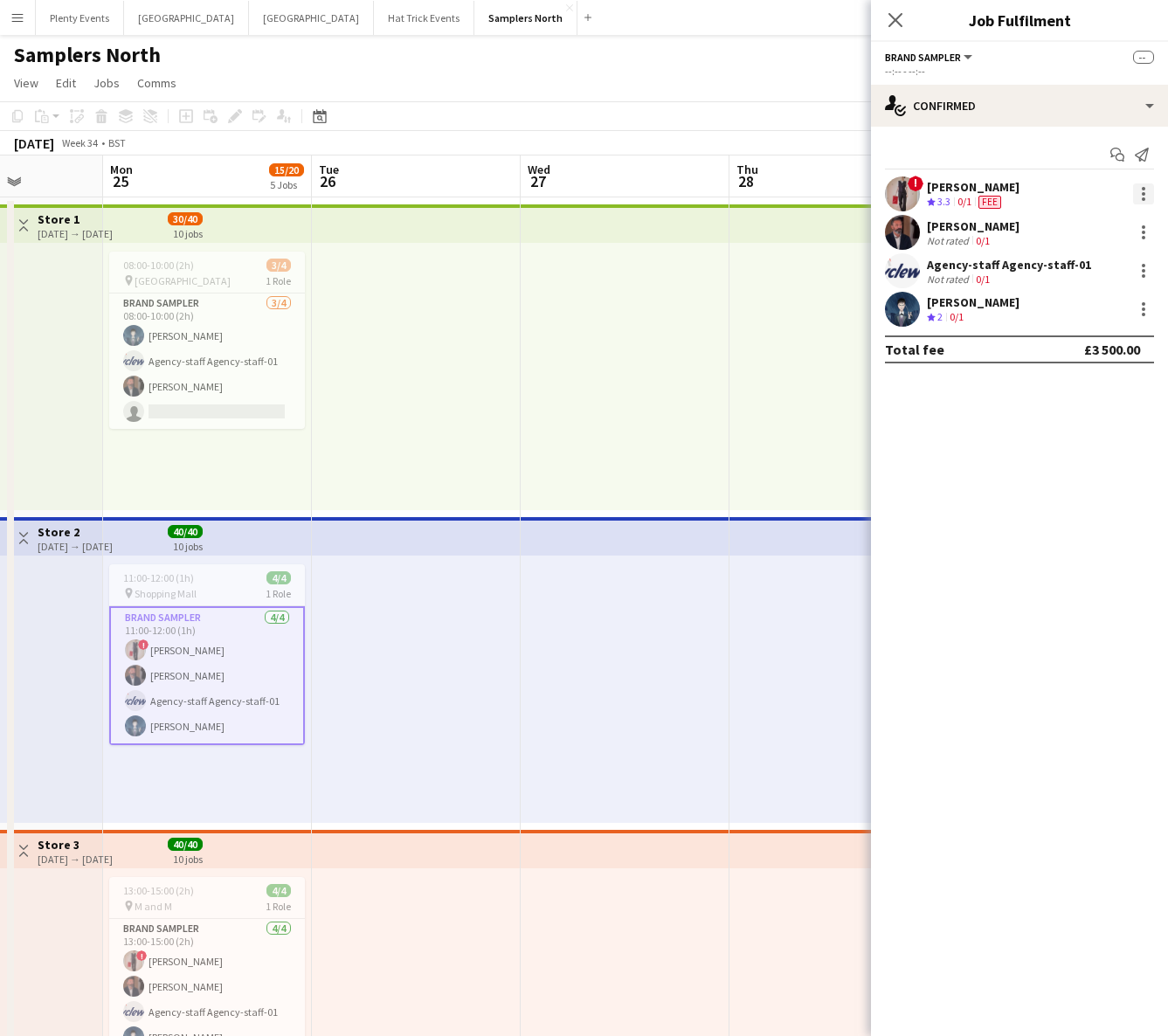
click at [1142, 198] on div at bounding box center [1144, 200] width 4 height 4
click at [1084, 358] on span "Remove" at bounding box center [1086, 352] width 108 height 16
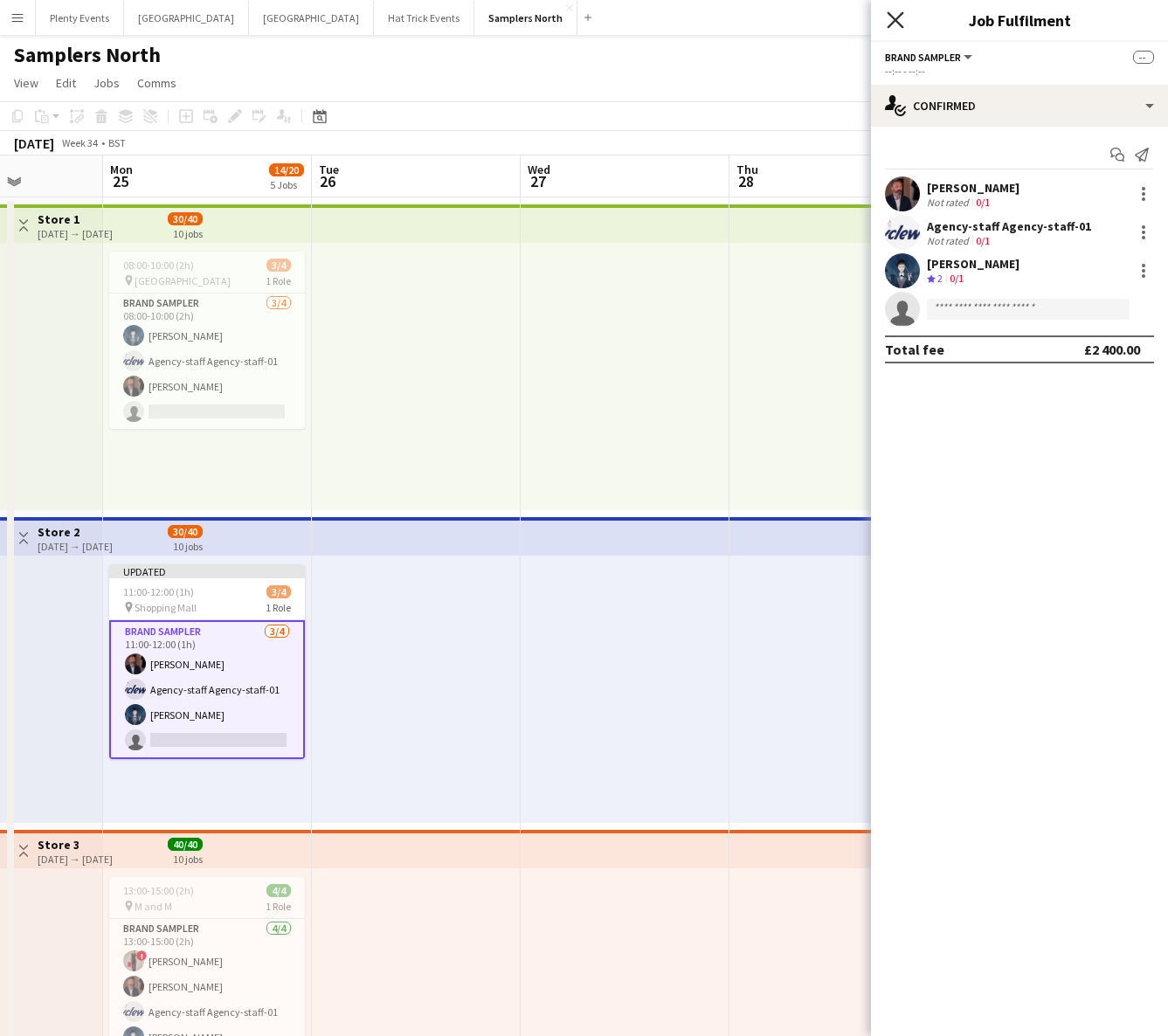
click at [900, 26] on icon "Close pop-in" at bounding box center [895, 20] width 17 height 17
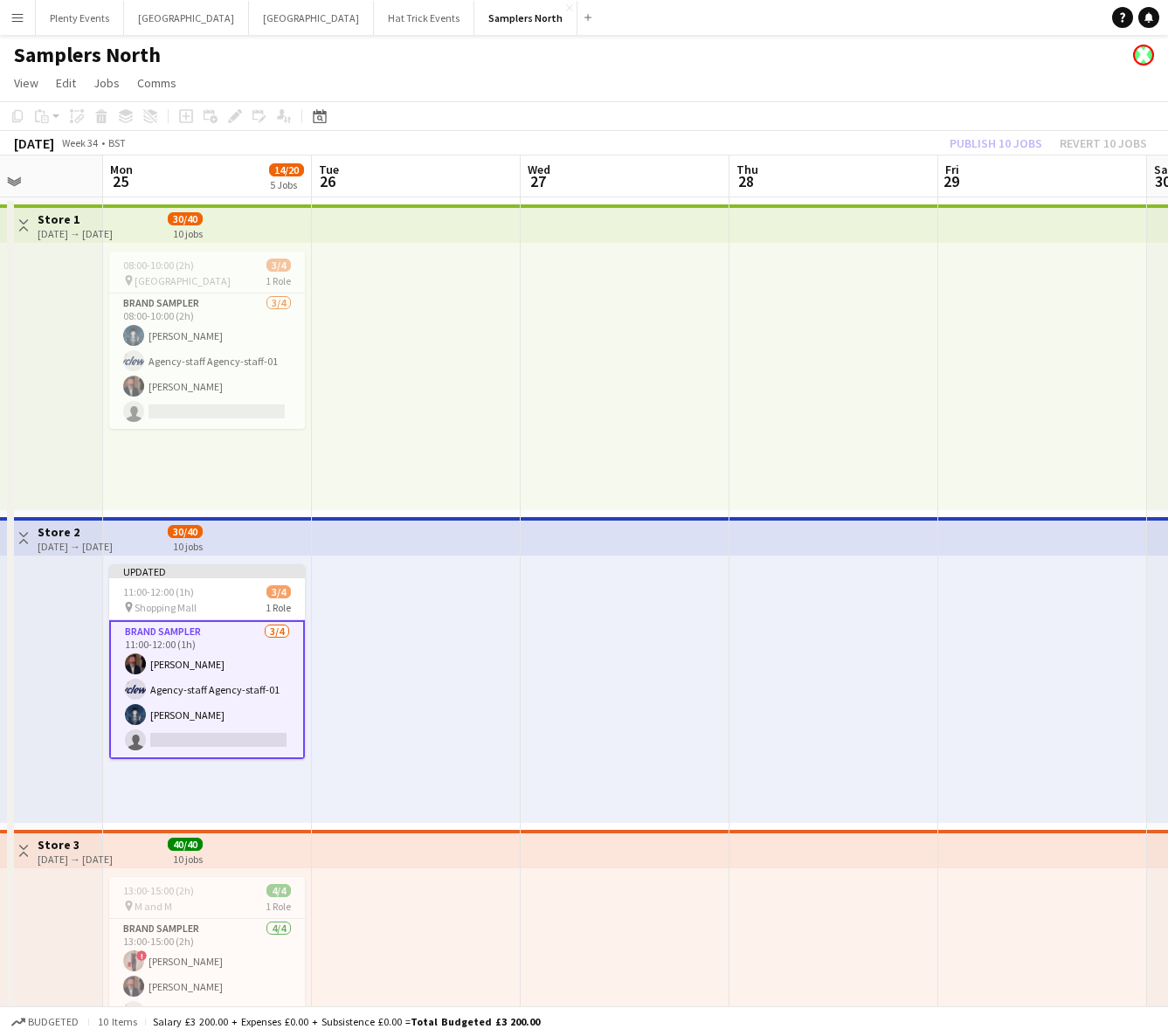
click at [1012, 139] on div "Publish 10 jobs Revert 10 jobs" at bounding box center [1048, 143] width 239 height 23
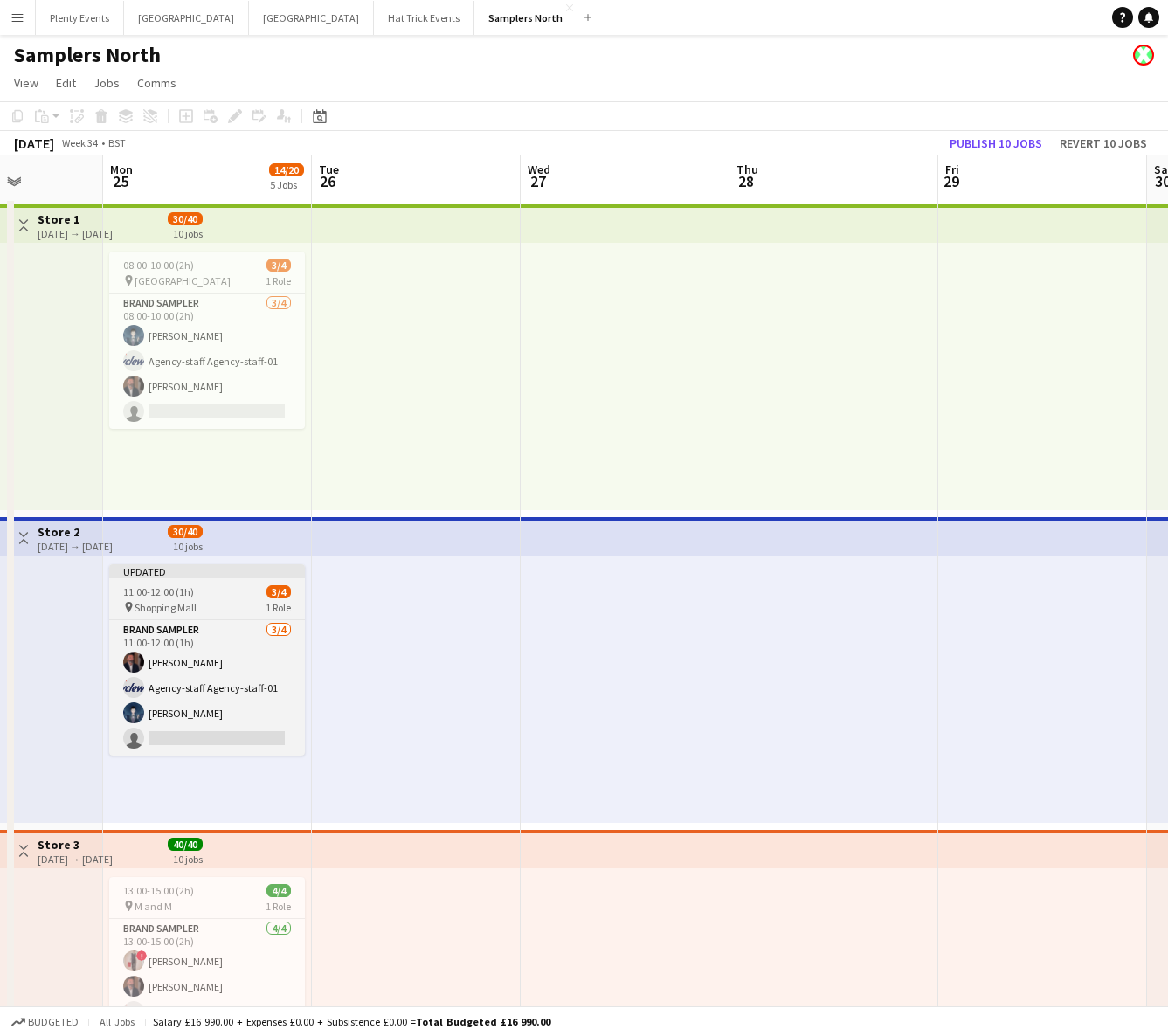
click at [214, 596] on div "11:00-12:00 (1h) 3/4" at bounding box center [206, 591] width 196 height 13
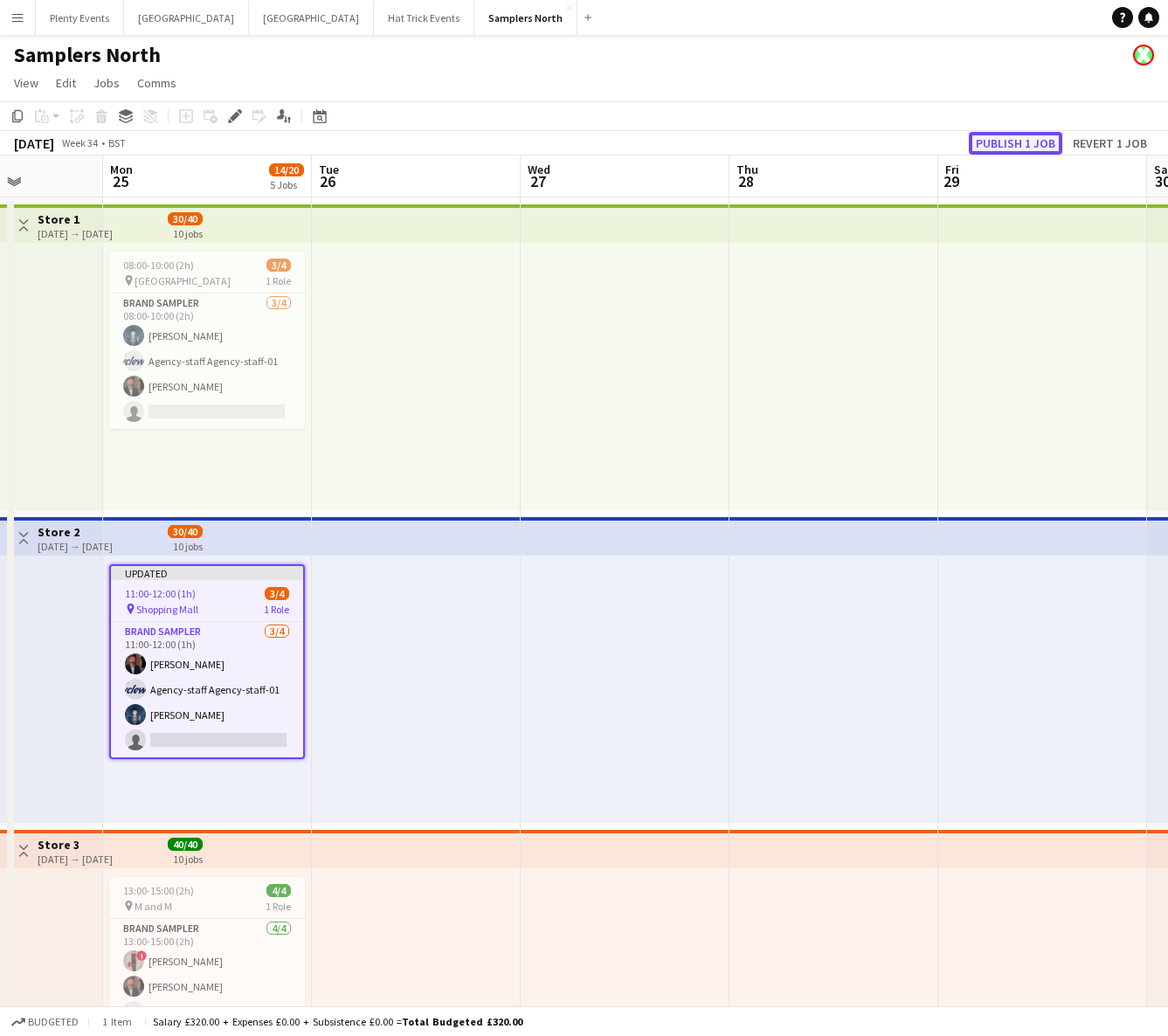
click at [1010, 144] on button "Publish 1 job" at bounding box center [1016, 143] width 94 height 23
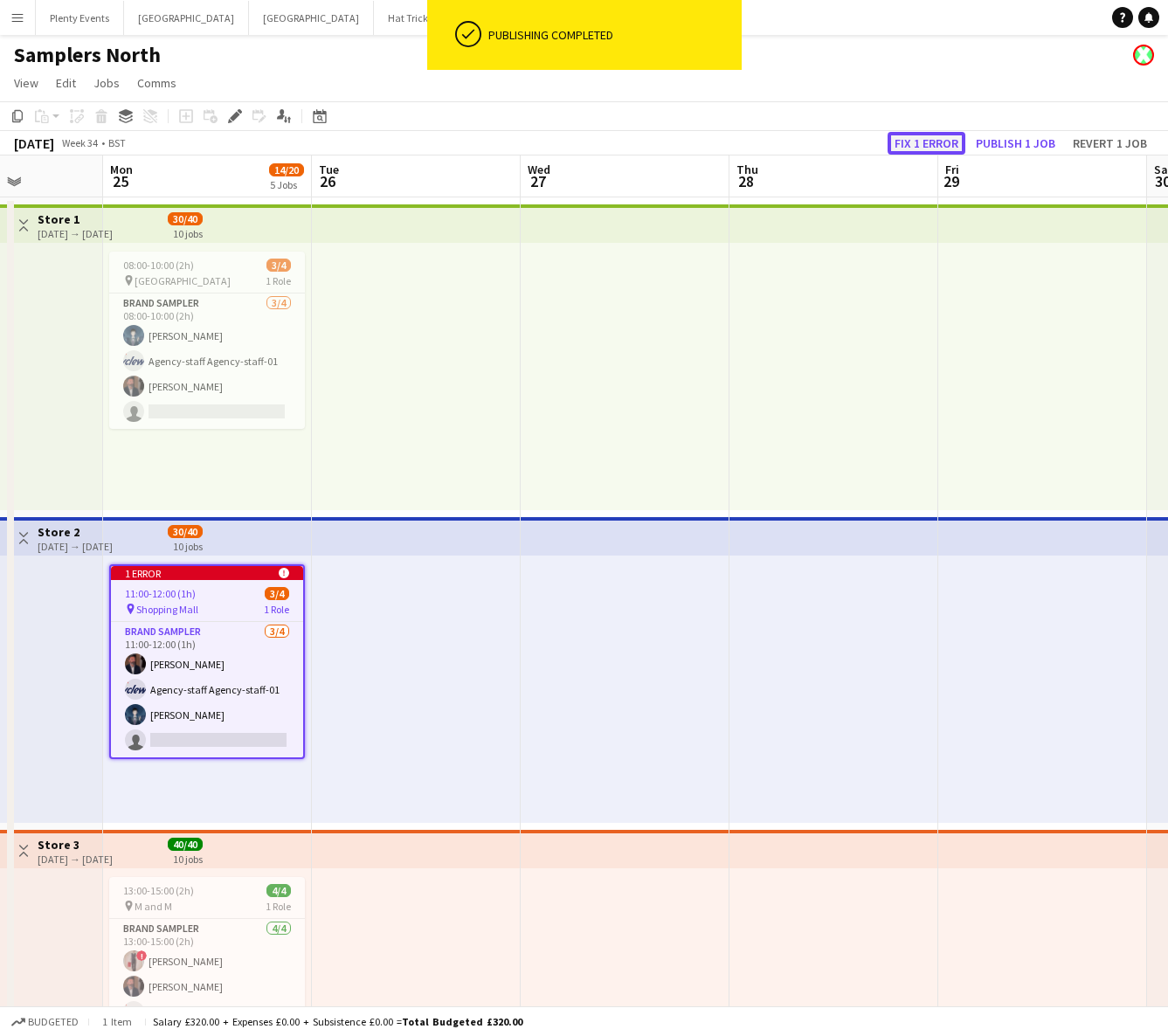
click at [932, 146] on button "Fix 1 error" at bounding box center [927, 143] width 78 height 23
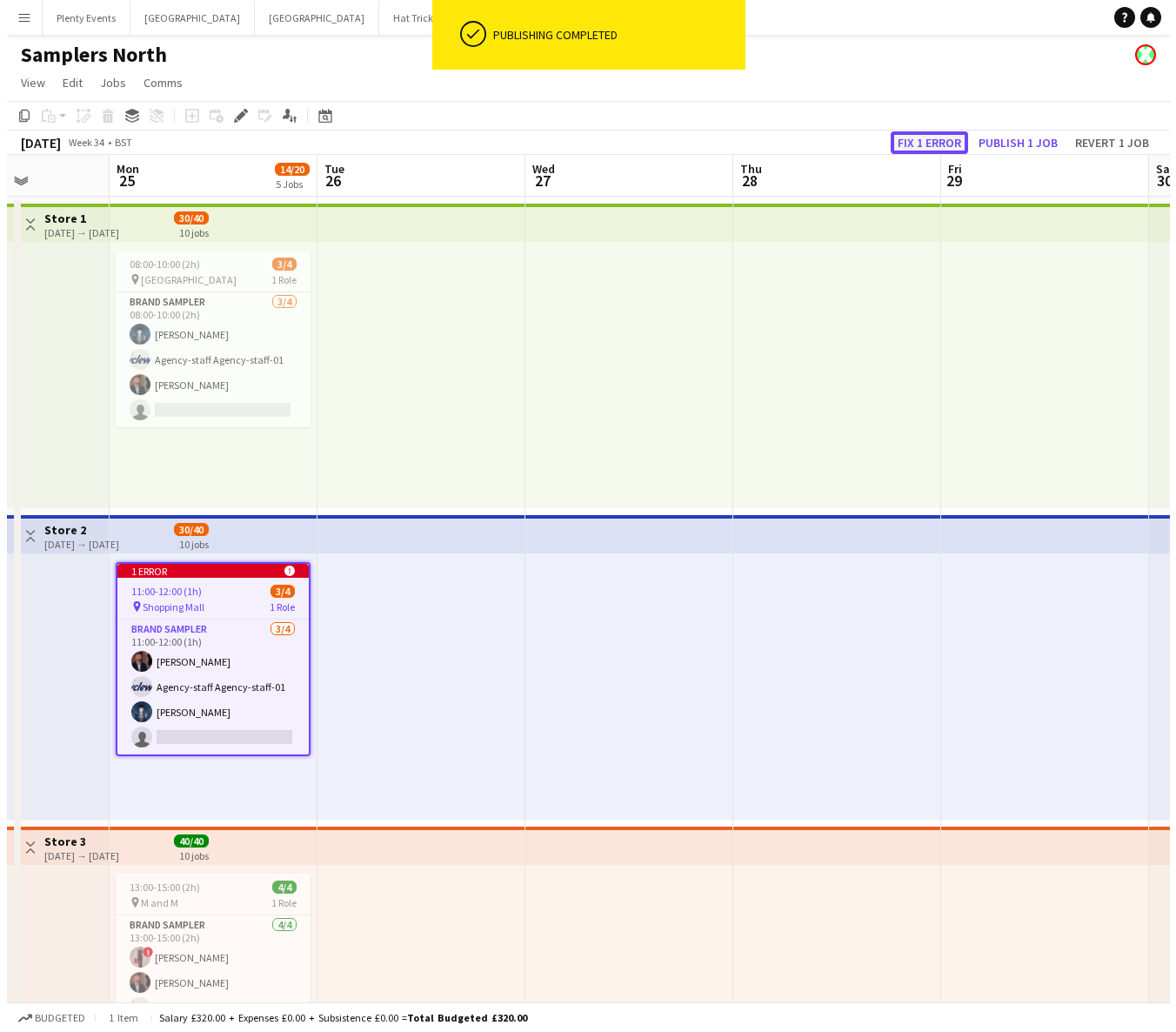
scroll to position [0, 598]
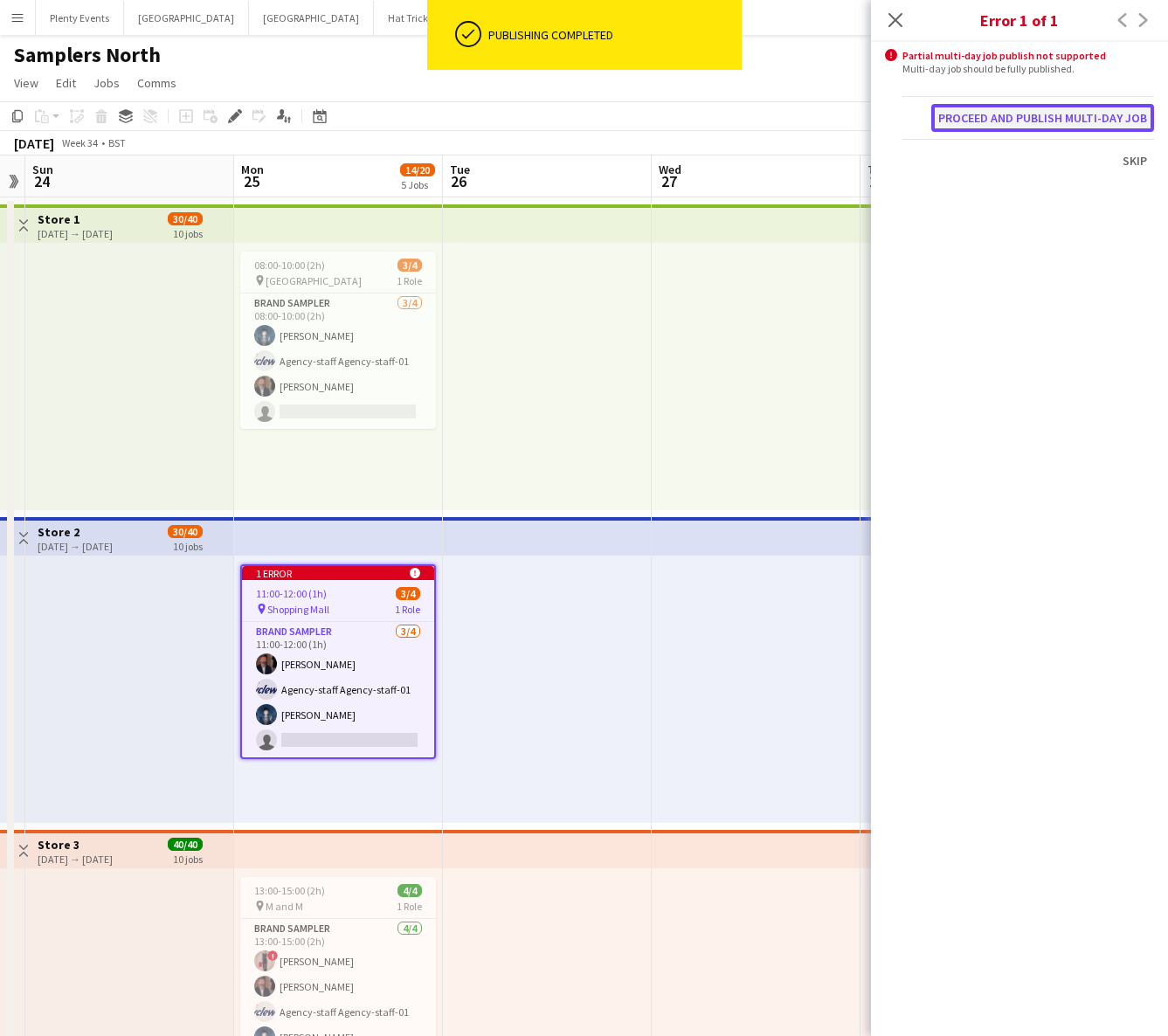
click at [1046, 126] on button "Proceed and publish multi-day job" at bounding box center [1042, 118] width 222 height 28
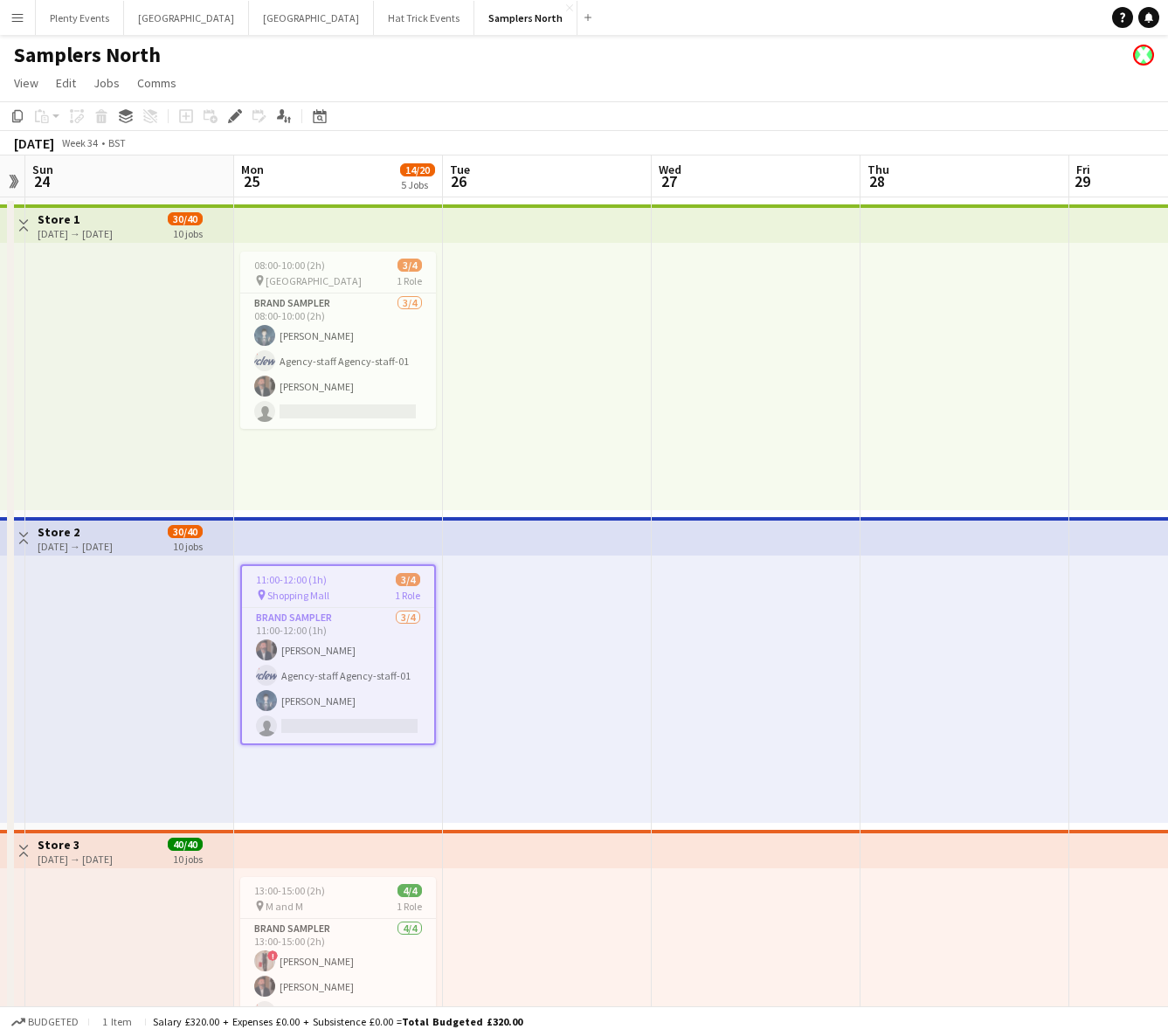
click at [26, 222] on app-icon "Toggle View" at bounding box center [23, 225] width 12 height 12
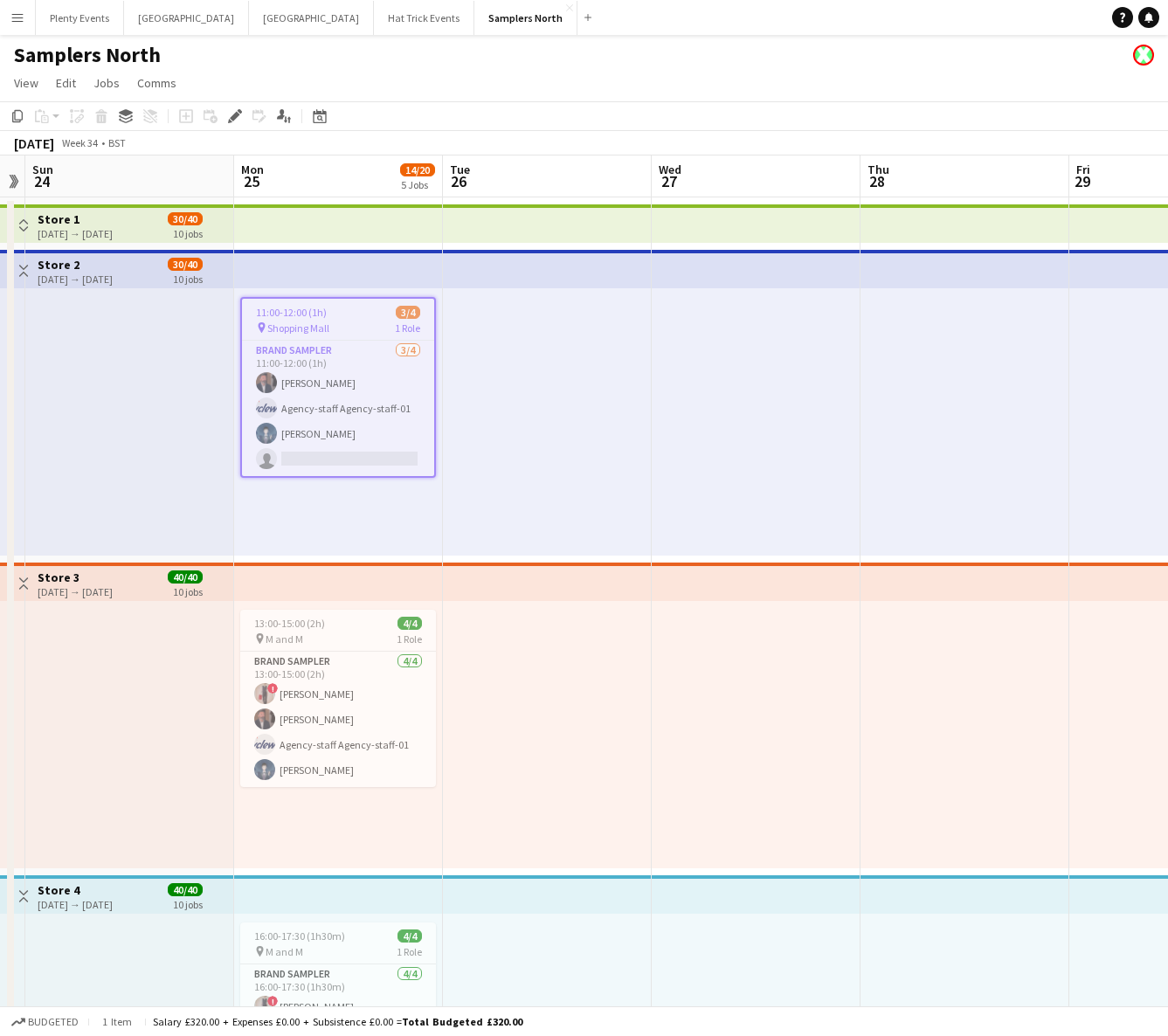
click at [27, 272] on app-icon "Toggle View" at bounding box center [23, 271] width 12 height 12
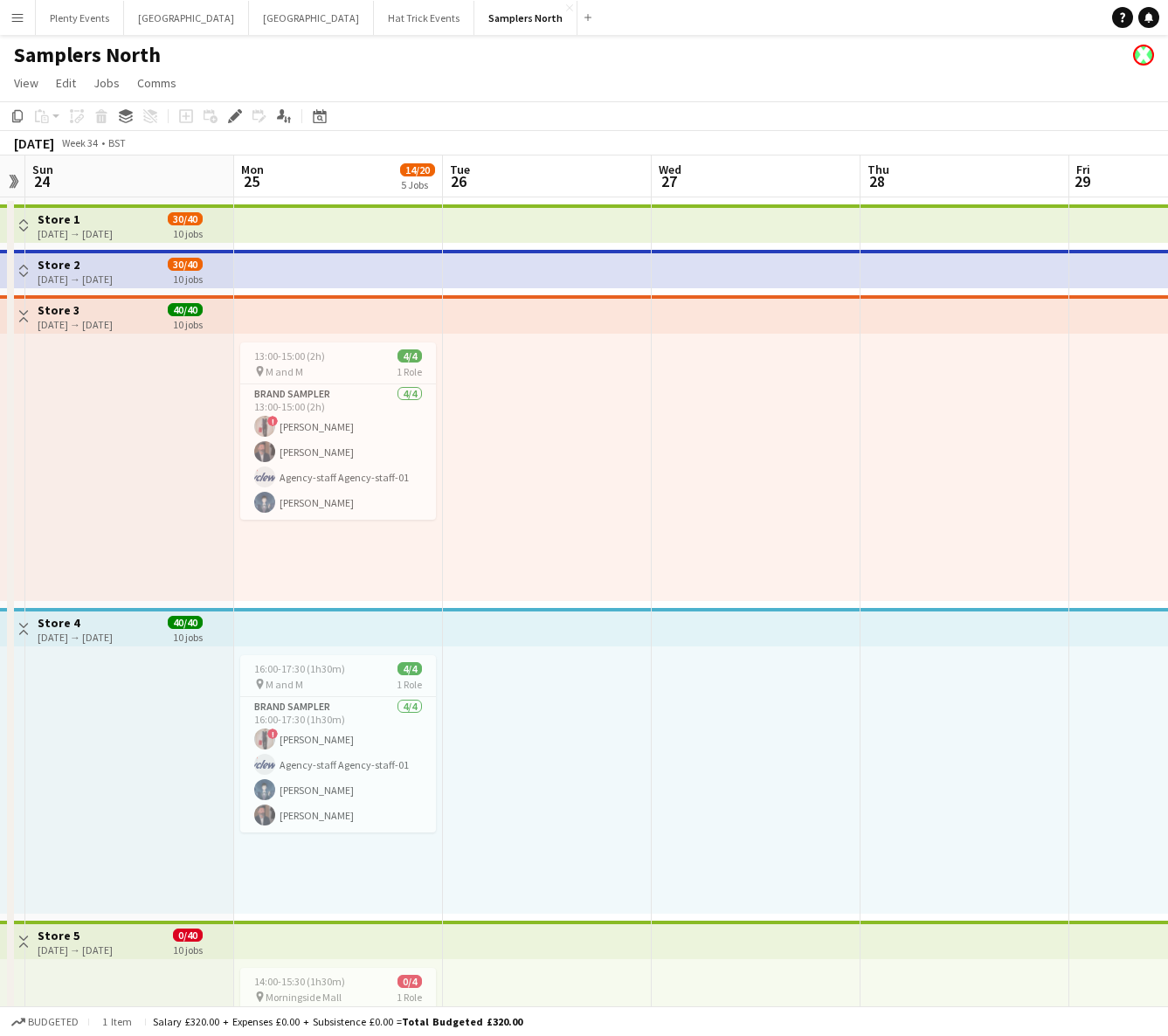
click at [25, 313] on app-icon "Toggle View" at bounding box center [23, 316] width 12 height 12
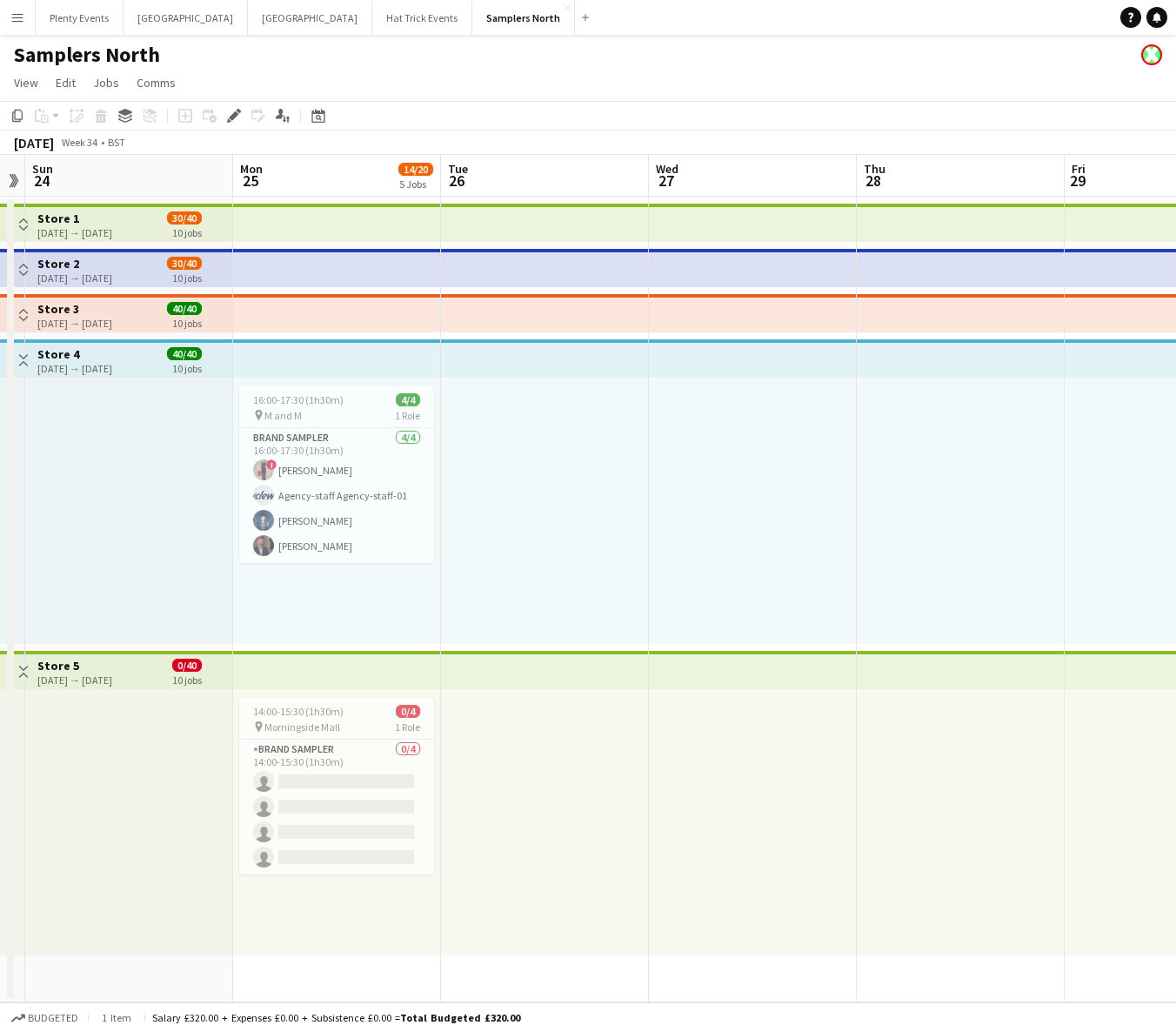
click at [24, 352] on button "Toggle View" at bounding box center [24, 360] width 21 height 21
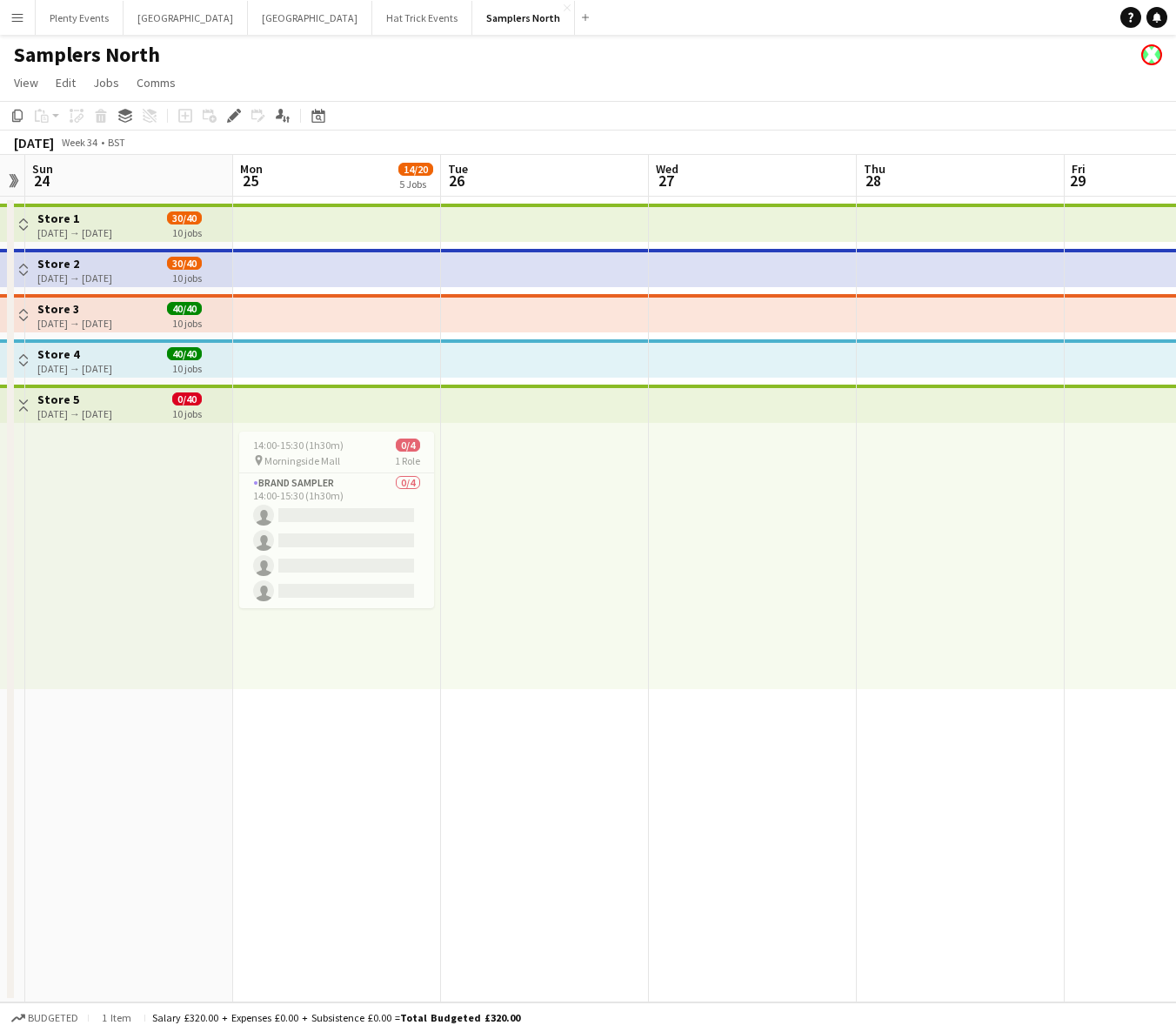
click at [28, 412] on button "Toggle View" at bounding box center [24, 405] width 21 height 21
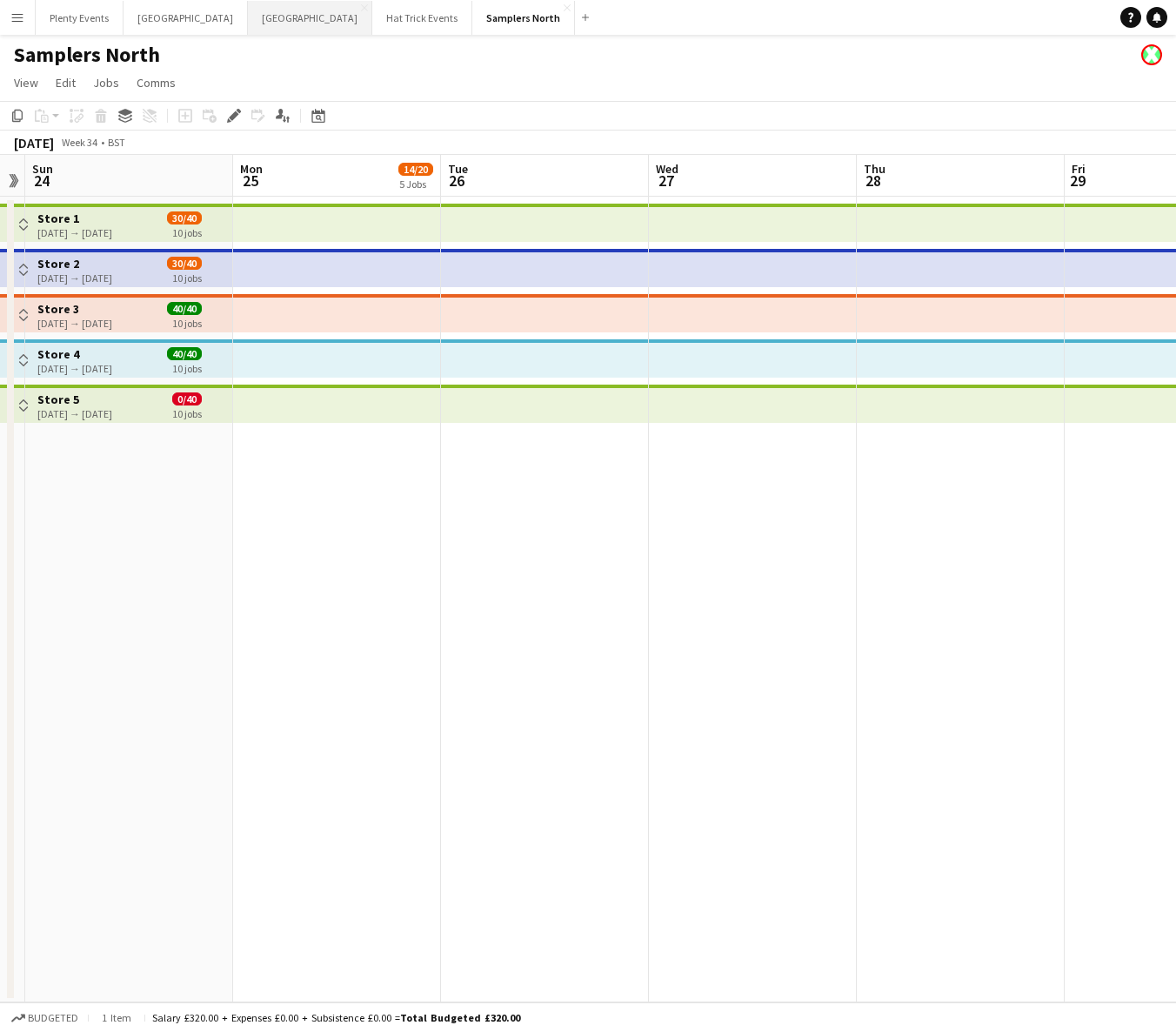
click at [248, 22] on button "Manchester Close" at bounding box center [310, 18] width 124 height 34
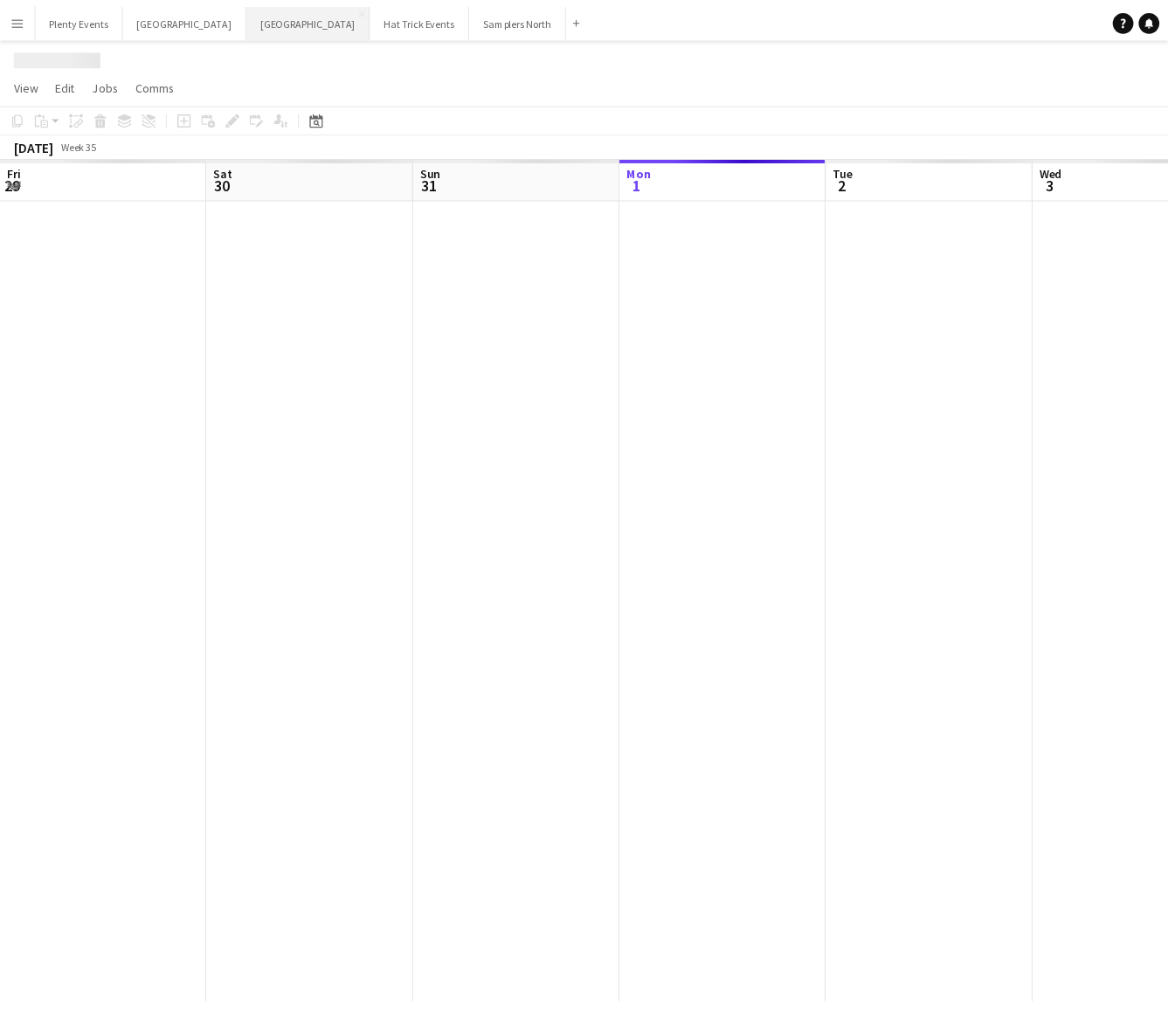
scroll to position [0, 417]
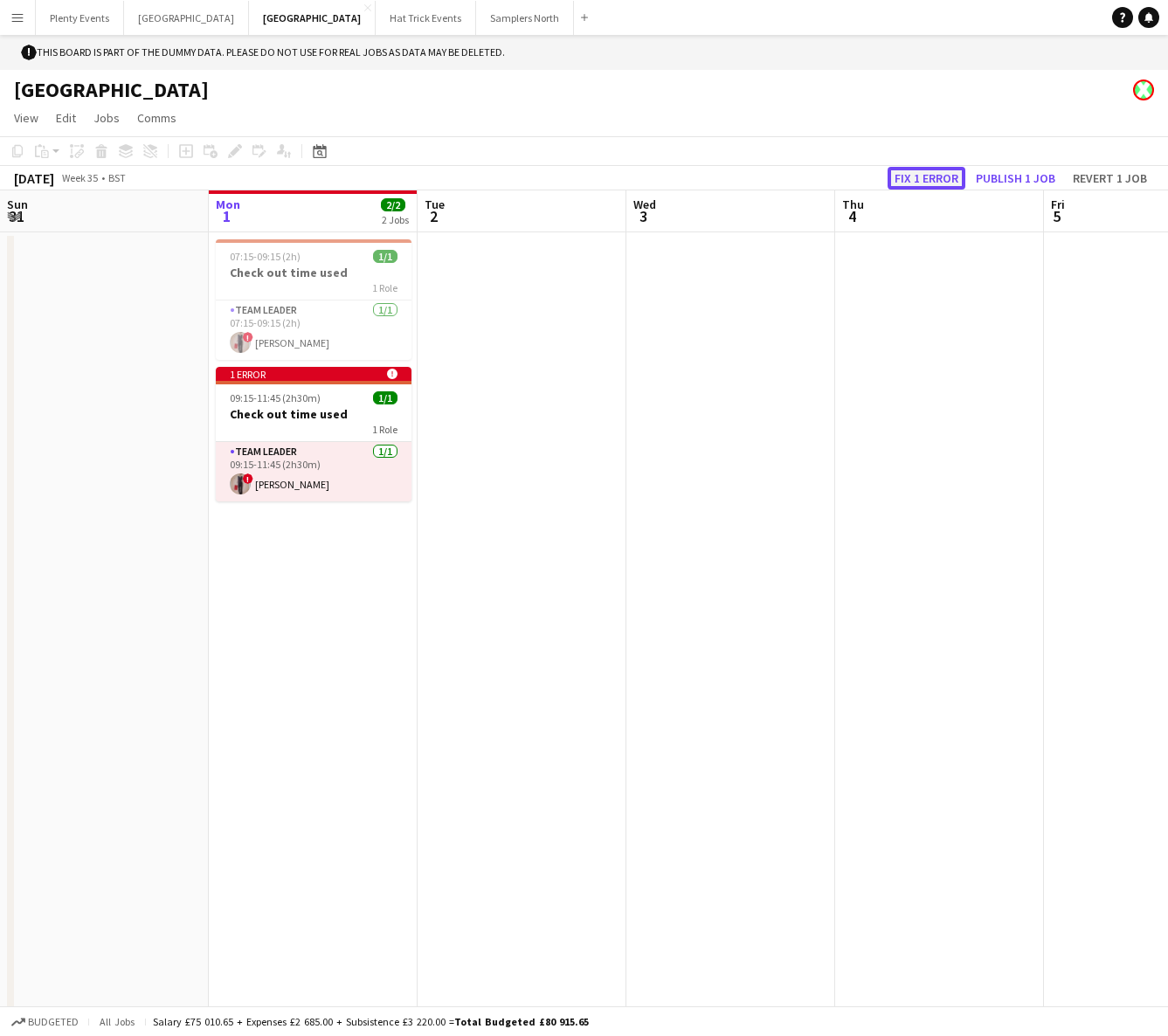
click at [927, 180] on button "Fix 1 error" at bounding box center [927, 178] width 78 height 23
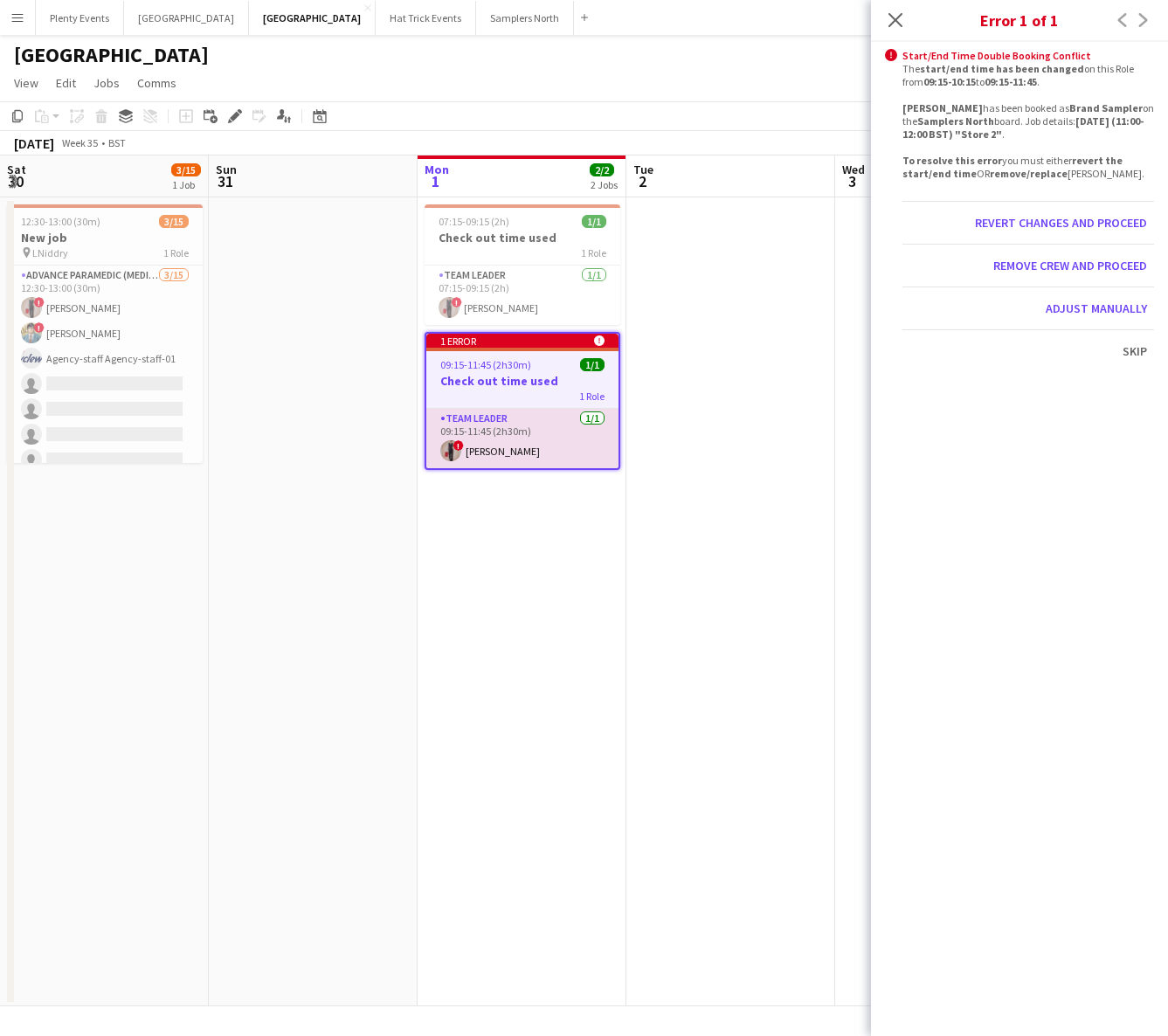
scroll to position [0, 601]
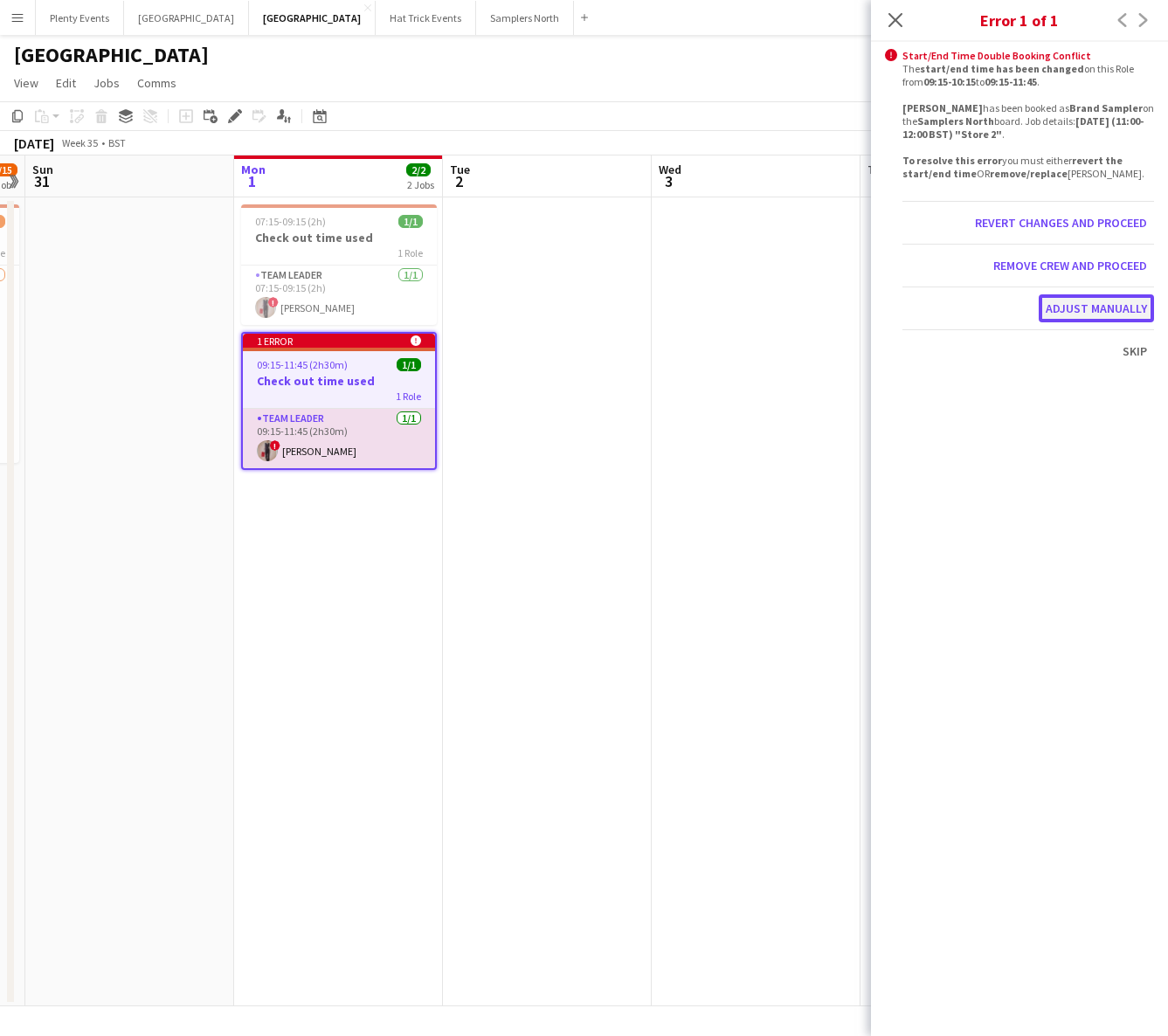
click at [1096, 306] on button "Adjust manually" at bounding box center [1097, 308] width 115 height 28
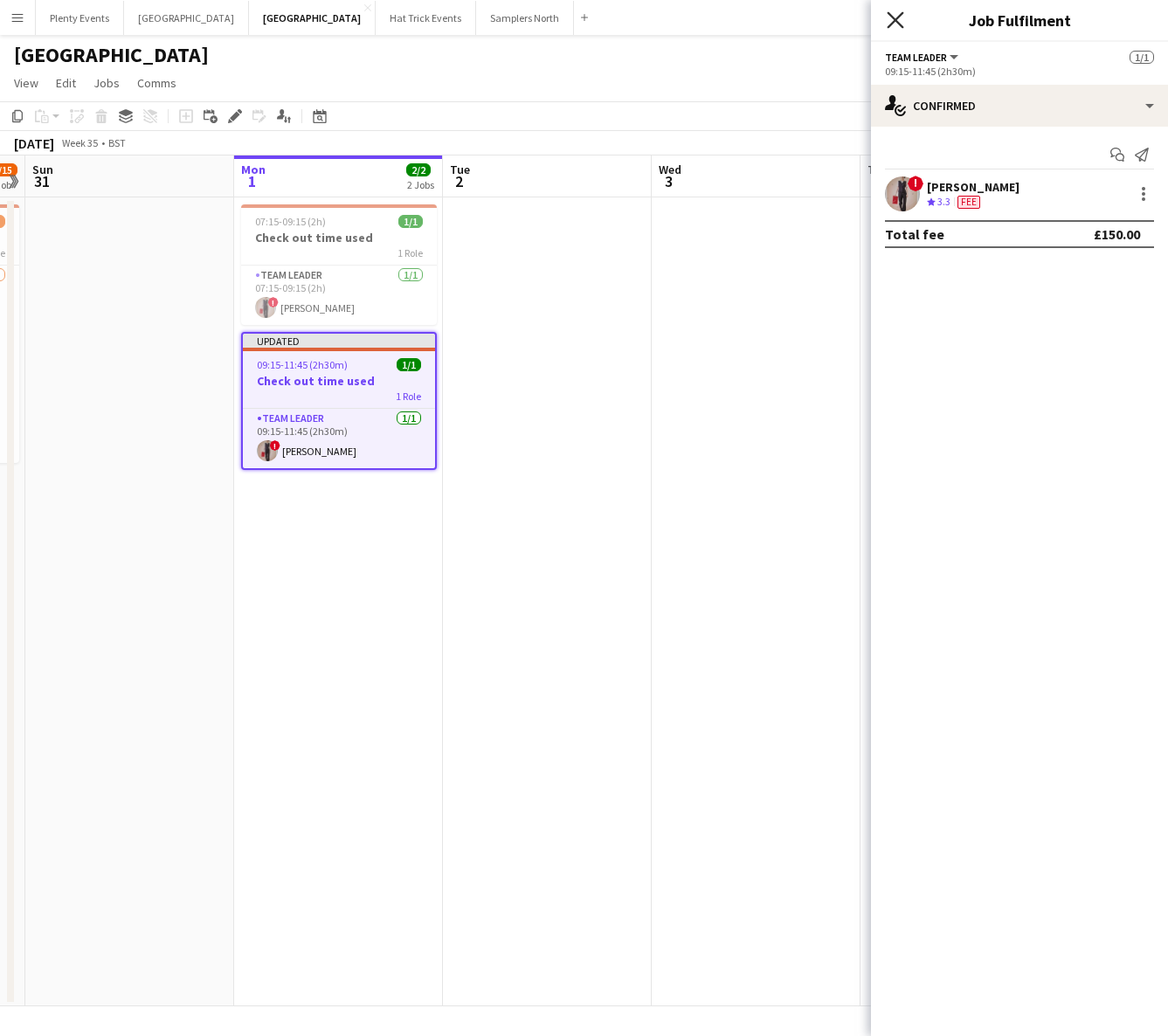
click at [900, 27] on icon "Close pop-in" at bounding box center [895, 20] width 17 height 17
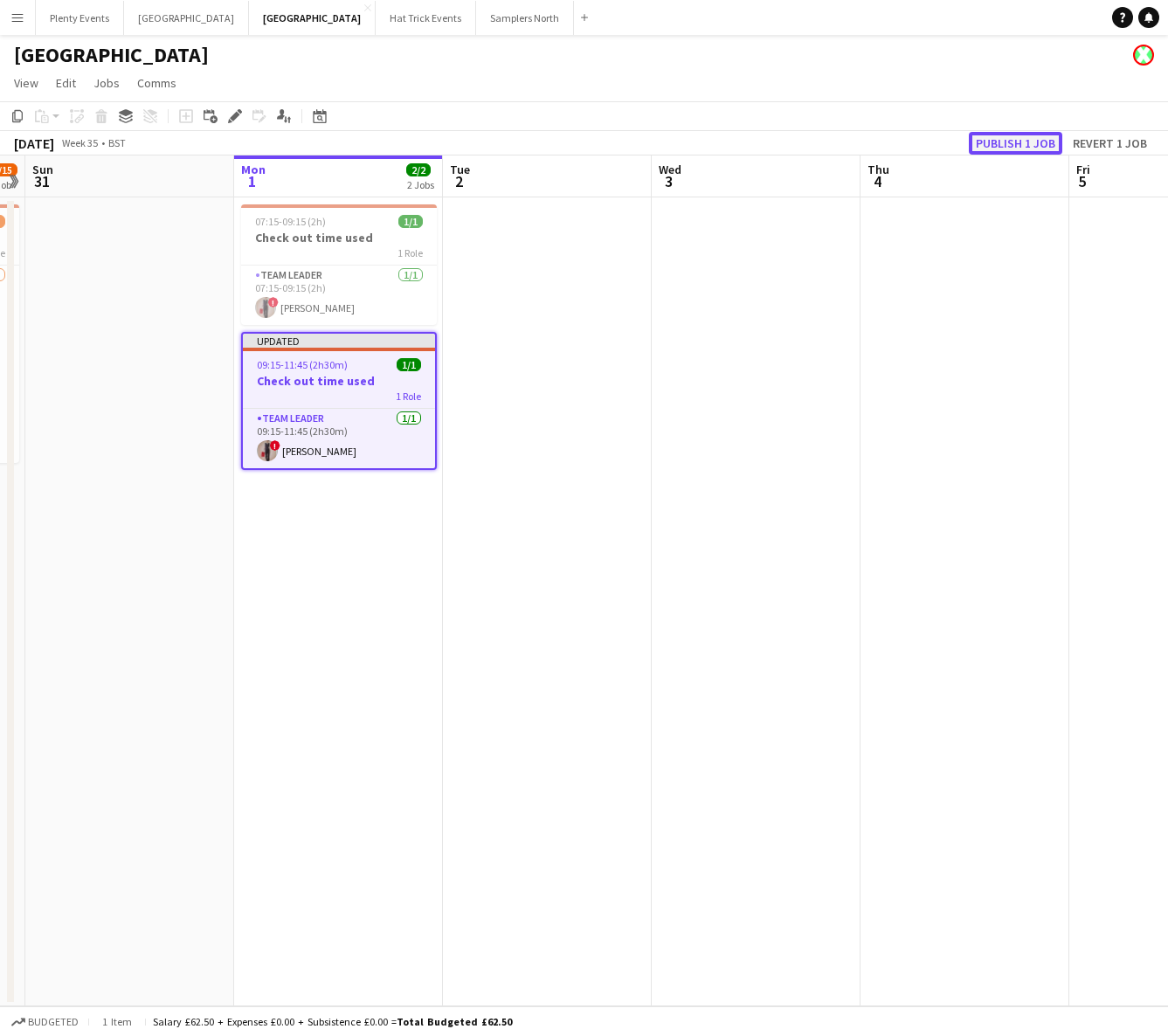
click at [1006, 144] on button "Publish 1 job" at bounding box center [1016, 143] width 94 height 23
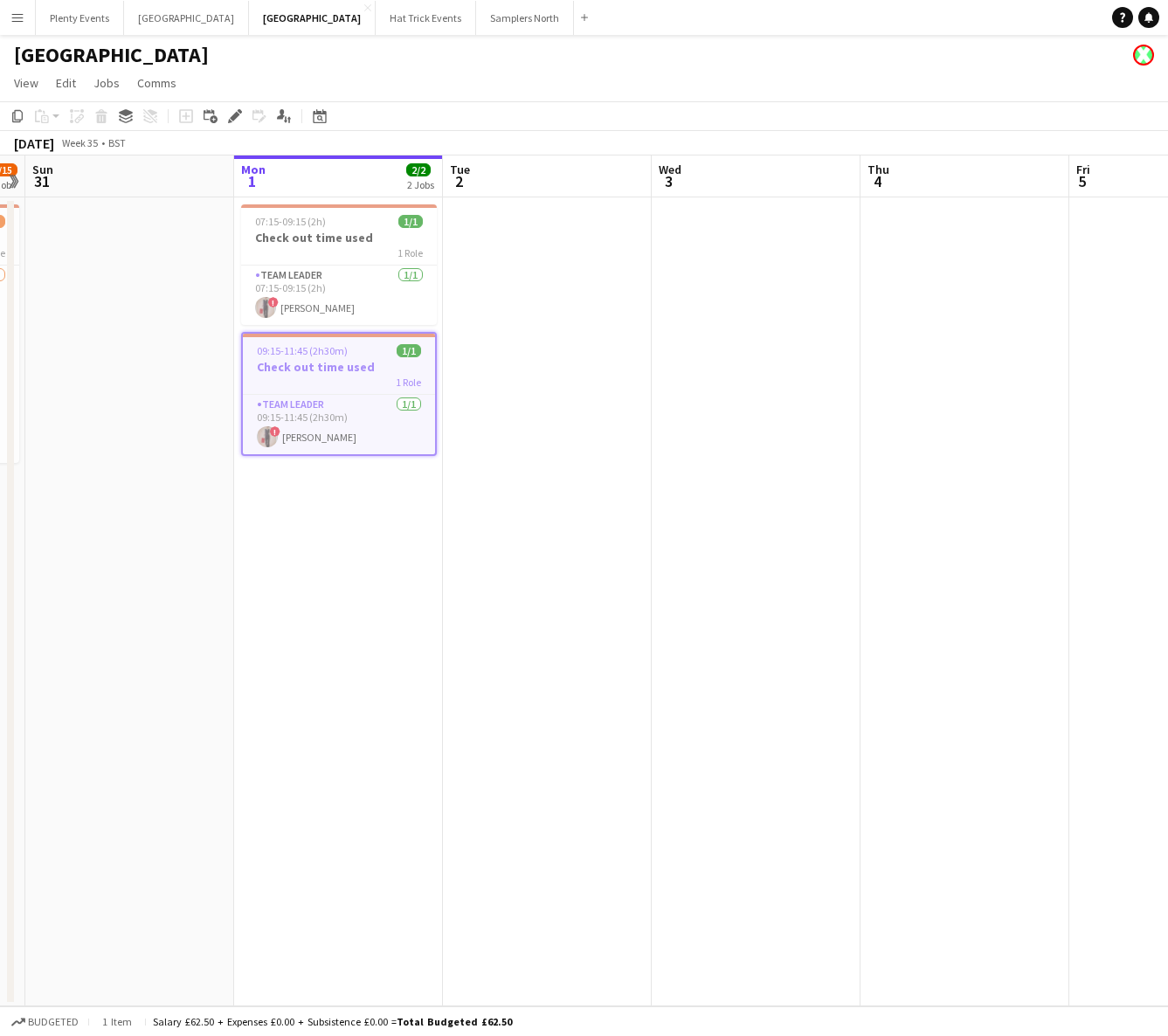
click at [25, 18] on button "Menu" at bounding box center [17, 17] width 35 height 35
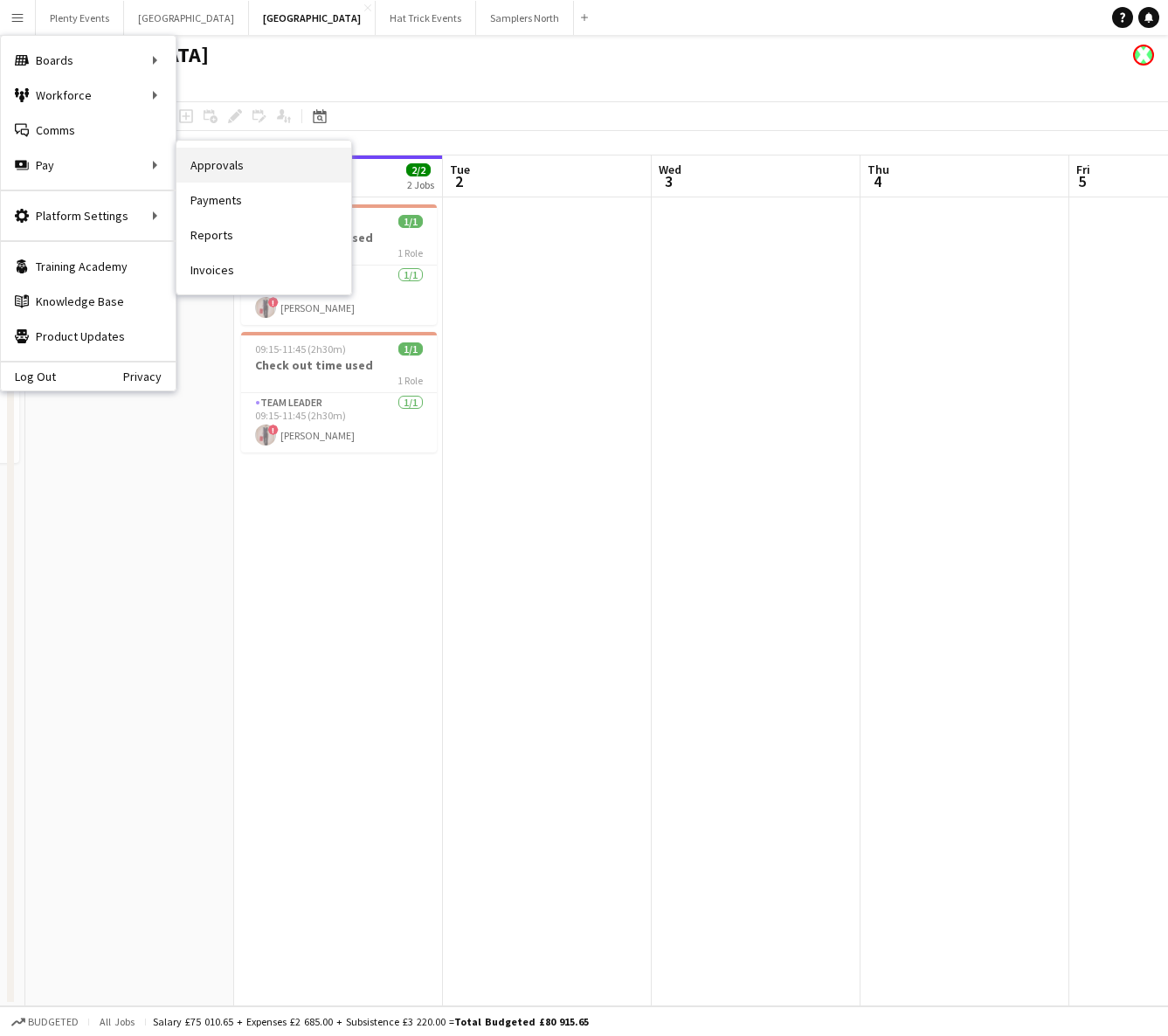
click at [217, 165] on link "Approvals" at bounding box center [263, 165] width 175 height 35
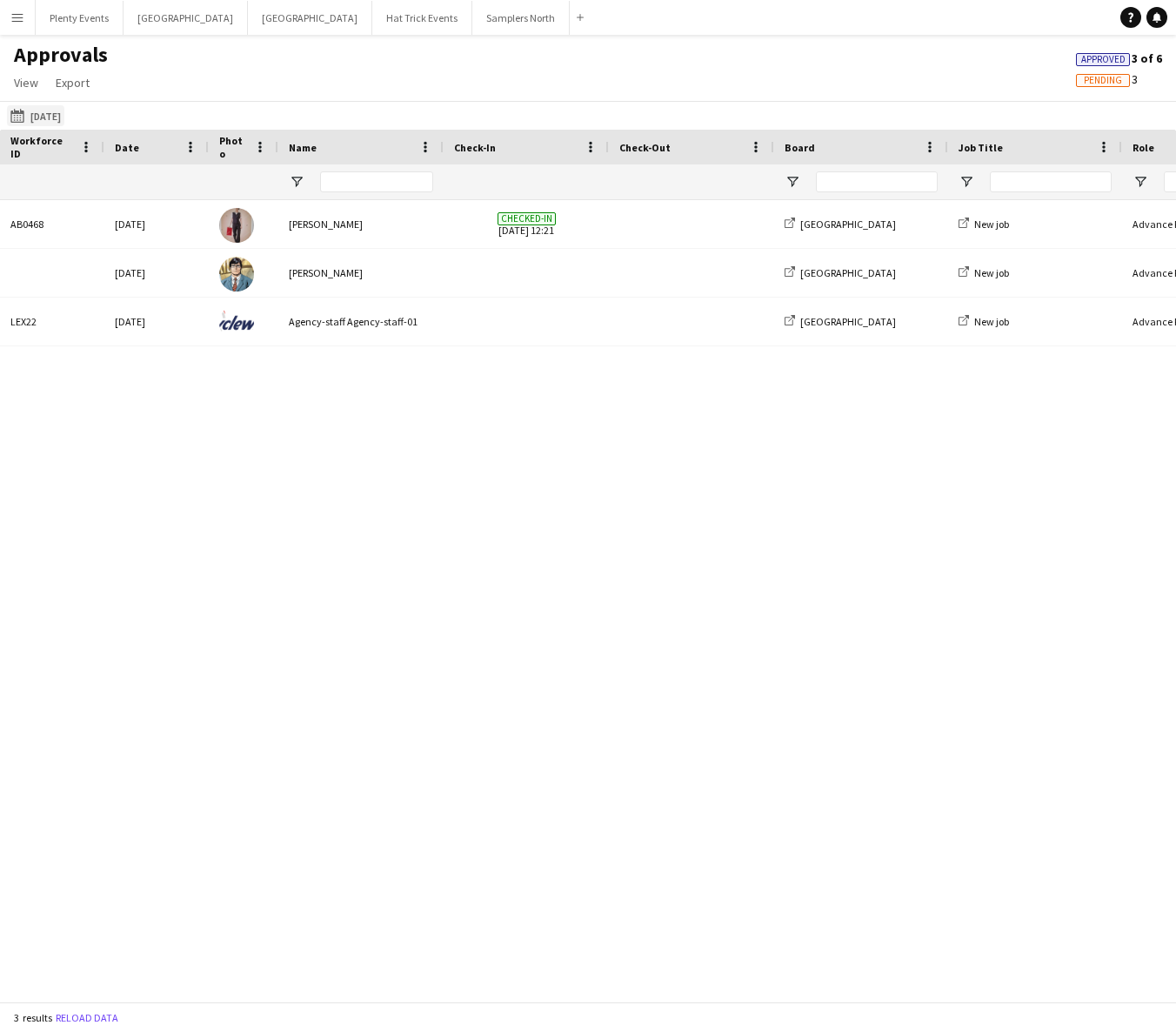
click at [43, 112] on button "[DATE] [DATE]" at bounding box center [35, 116] width 57 height 21
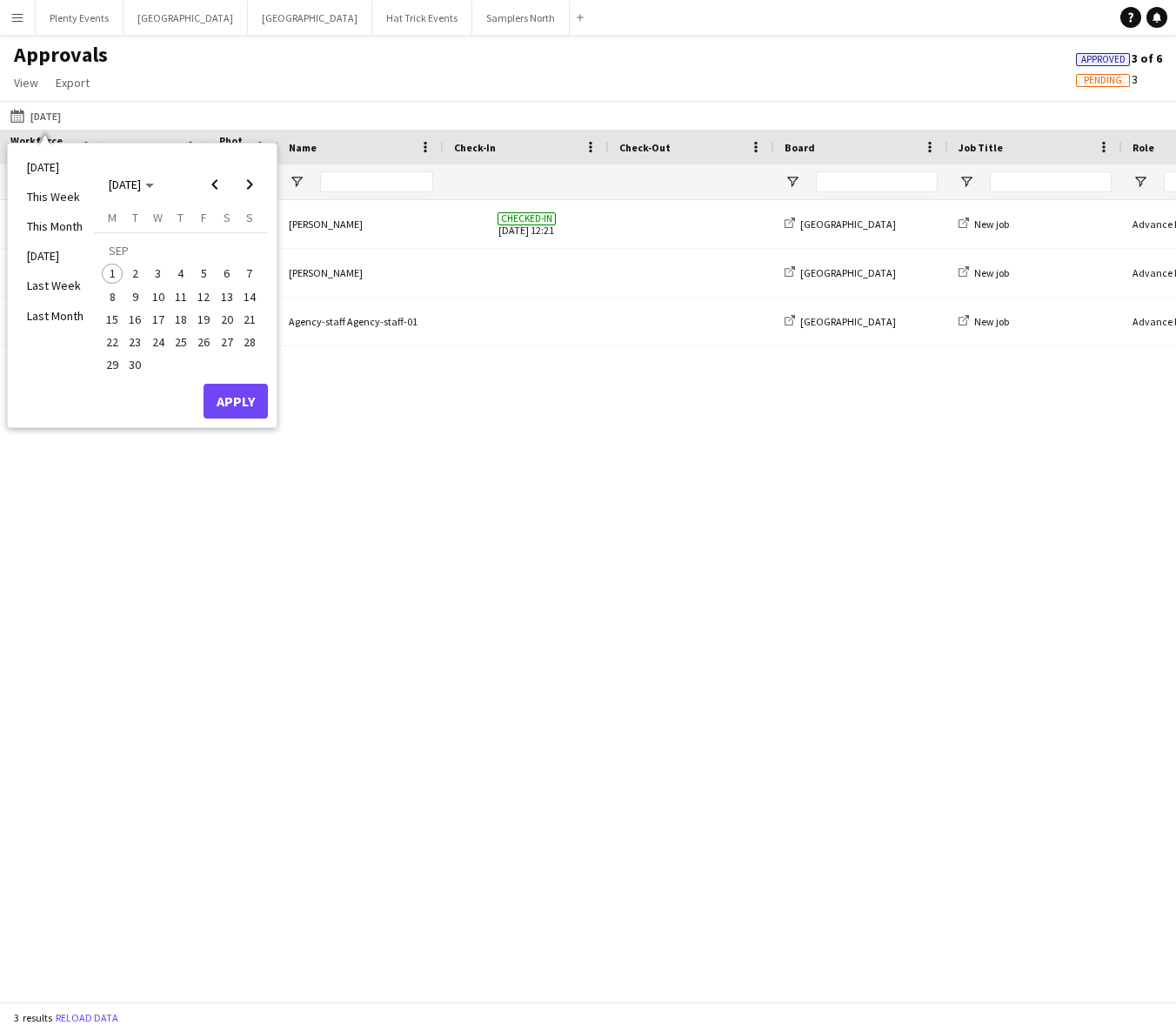
click at [114, 270] on span "1" at bounding box center [112, 274] width 21 height 21
click at [224, 401] on button "Apply" at bounding box center [236, 401] width 64 height 35
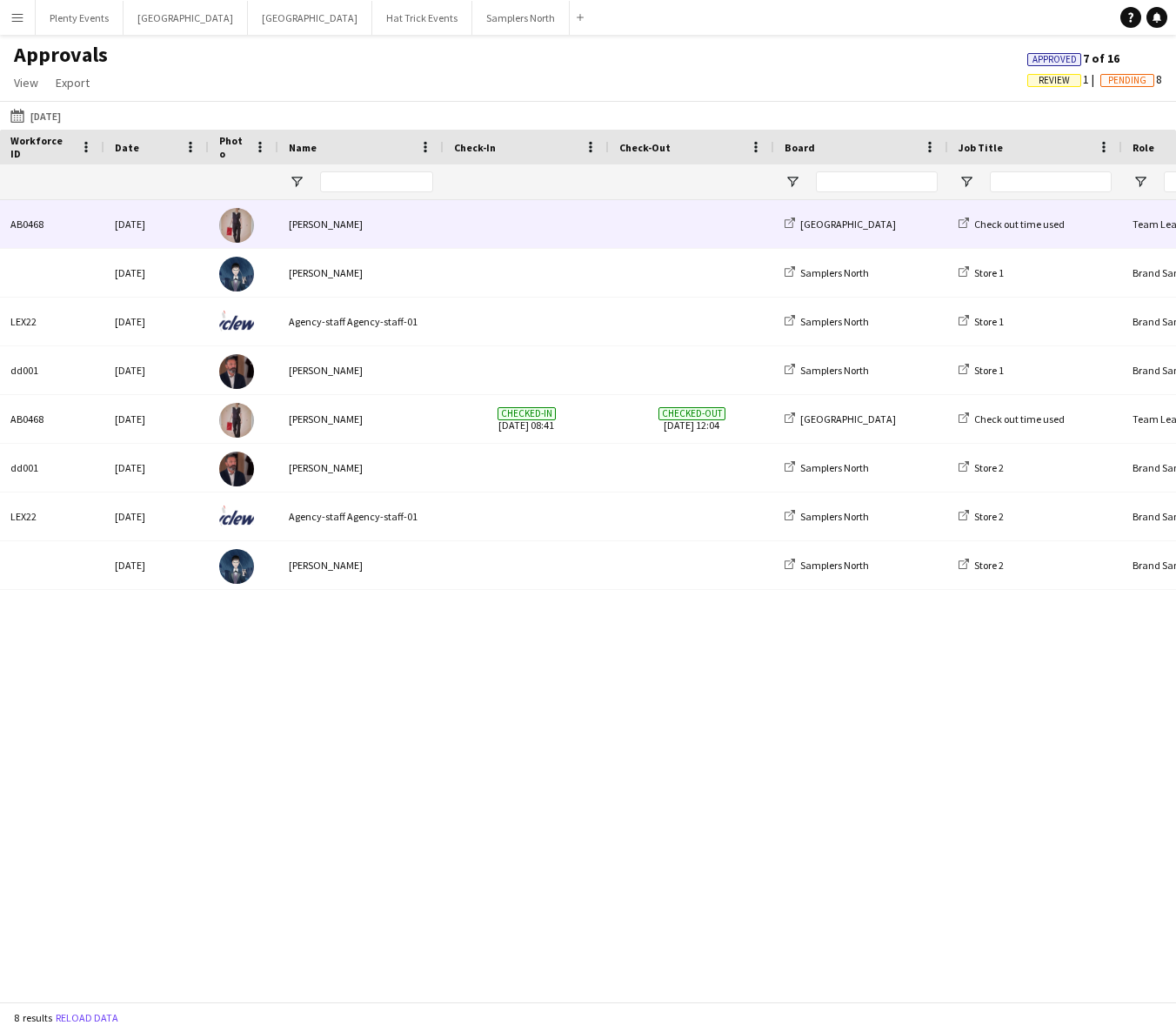
click at [433, 224] on div "[PERSON_NAME]" at bounding box center [360, 223] width 165 height 48
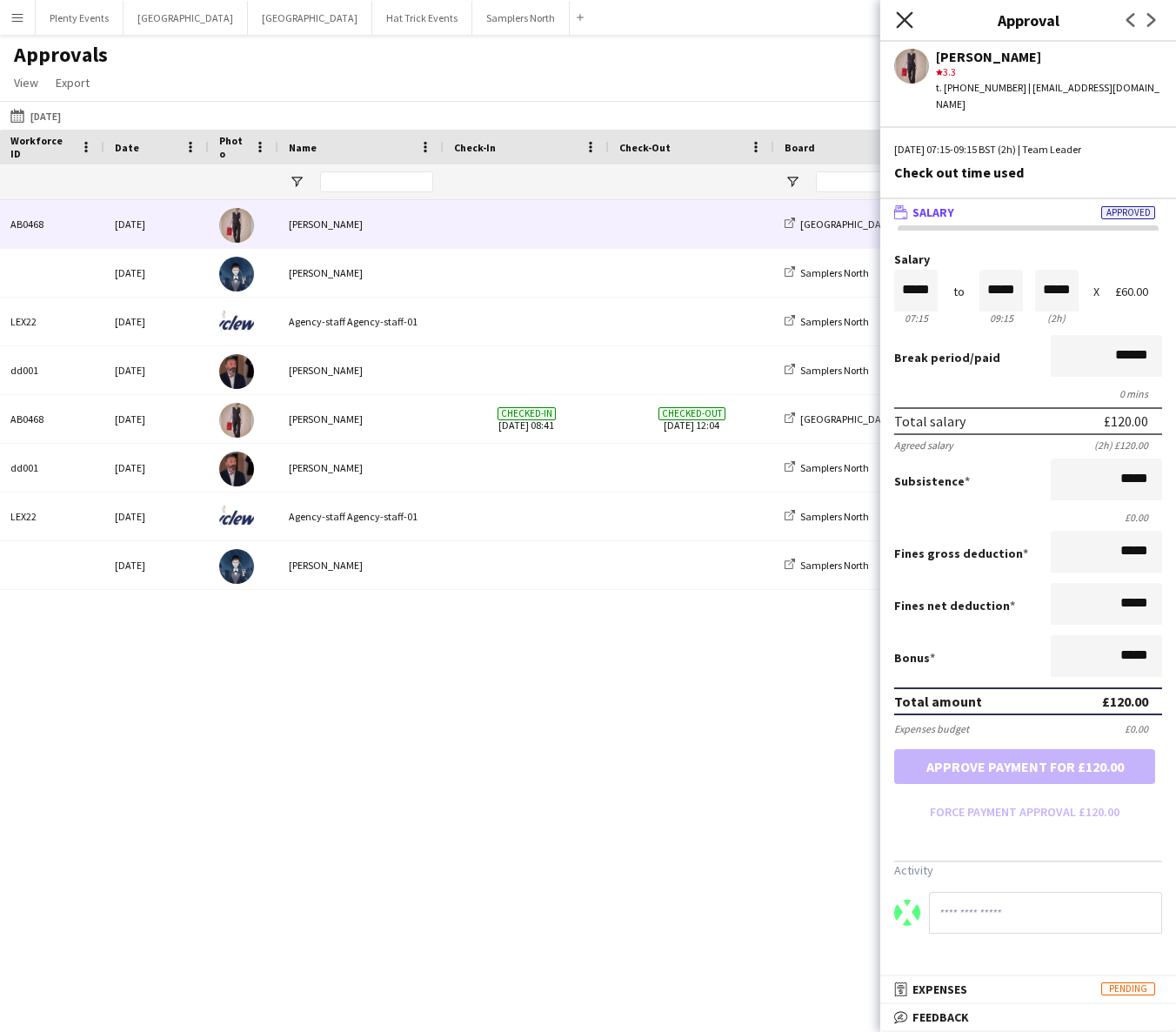
click at [897, 20] on icon "Close pop-in" at bounding box center [905, 20] width 17 height 17
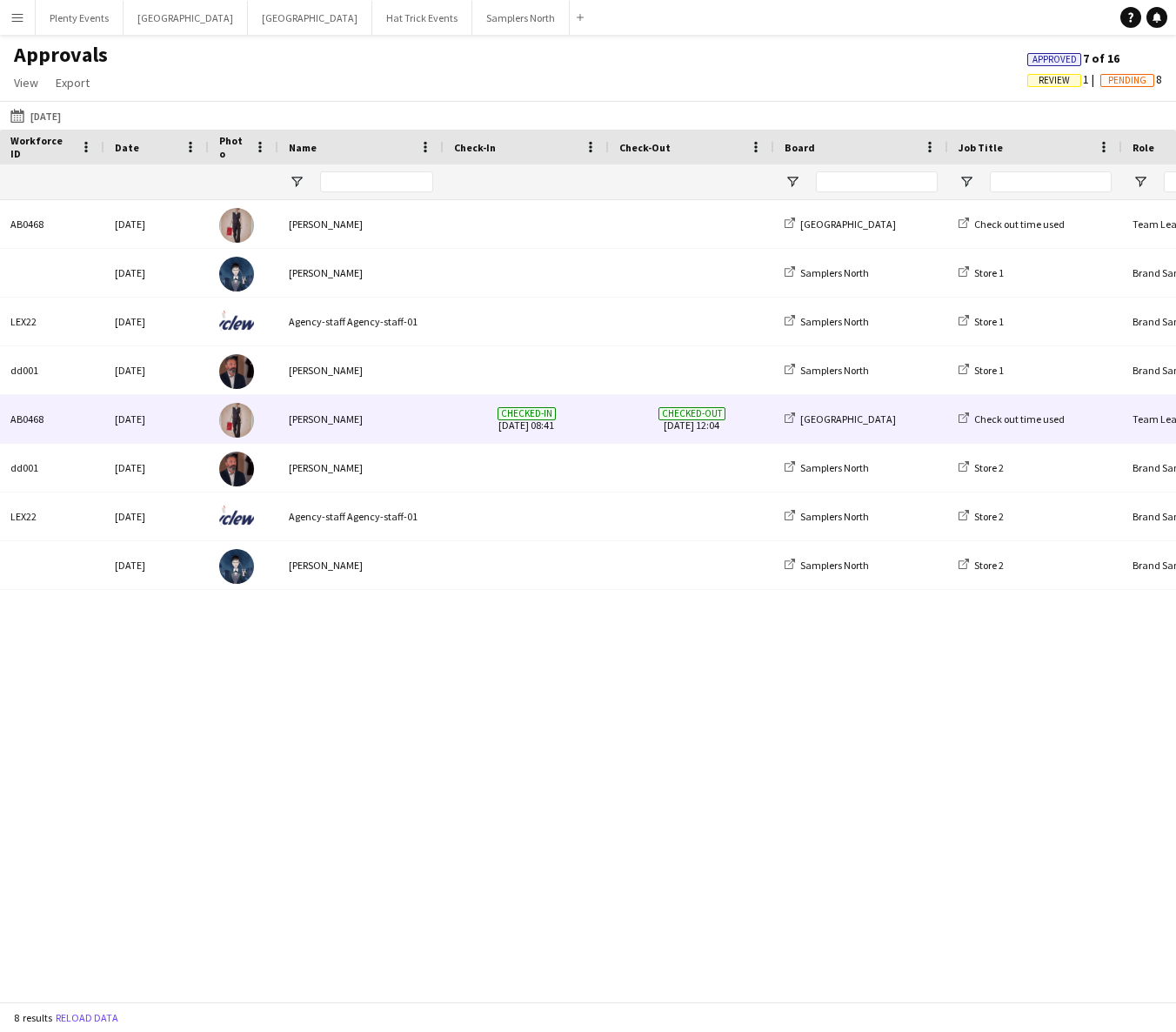
click at [416, 417] on div "[PERSON_NAME]" at bounding box center [360, 418] width 165 height 48
